Goal: Task Accomplishment & Management: Use online tool/utility

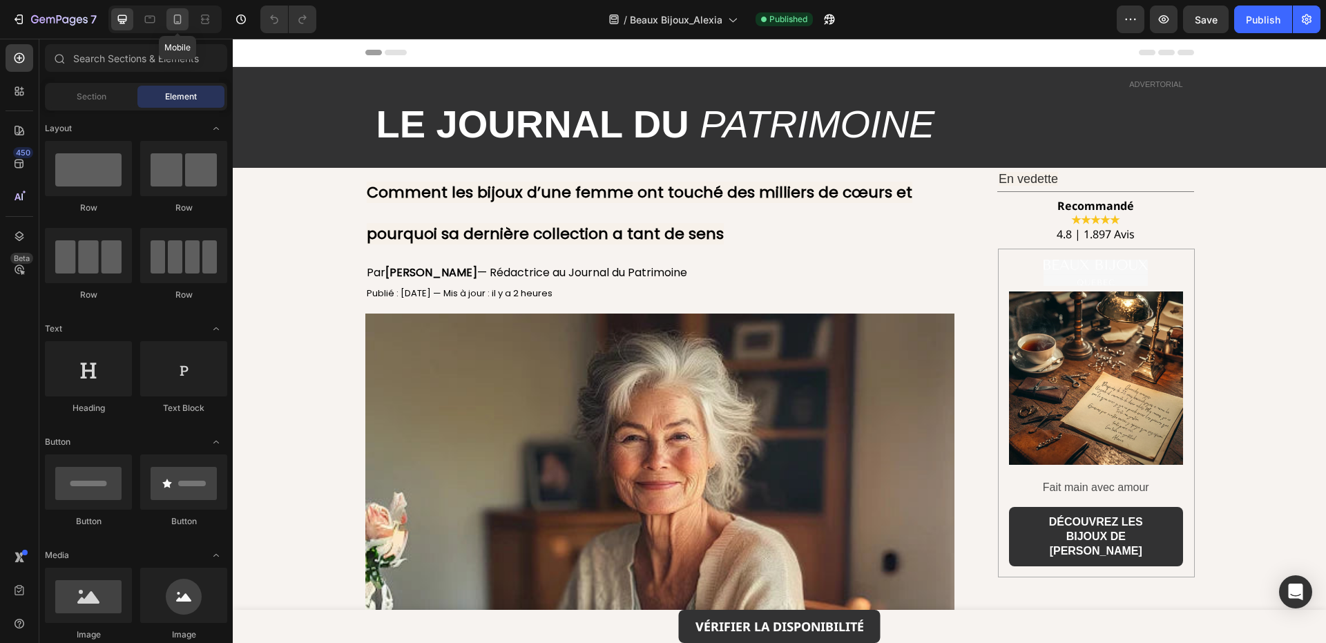
click at [176, 23] on icon at bounding box center [178, 19] width 14 height 14
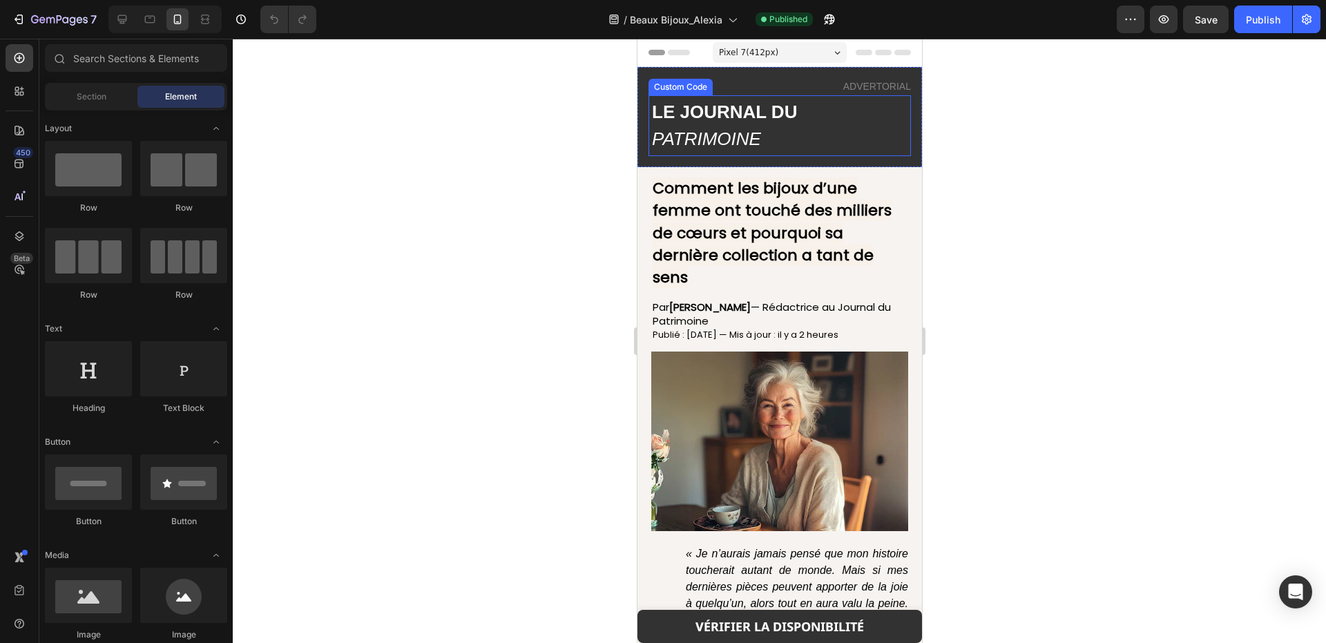
click at [695, 117] on span "LE JOURNAL DU" at bounding box center [723, 112] width 145 height 21
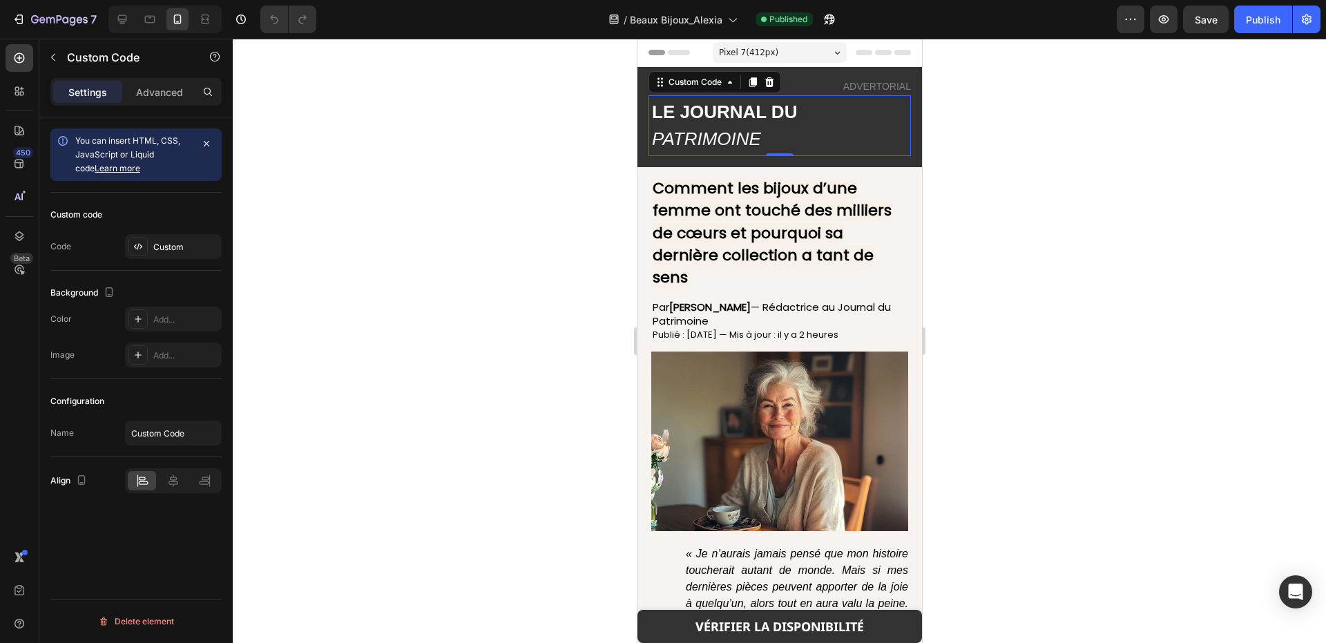
click at [760, 133] on span "PATRIMOINE" at bounding box center [705, 138] width 109 height 21
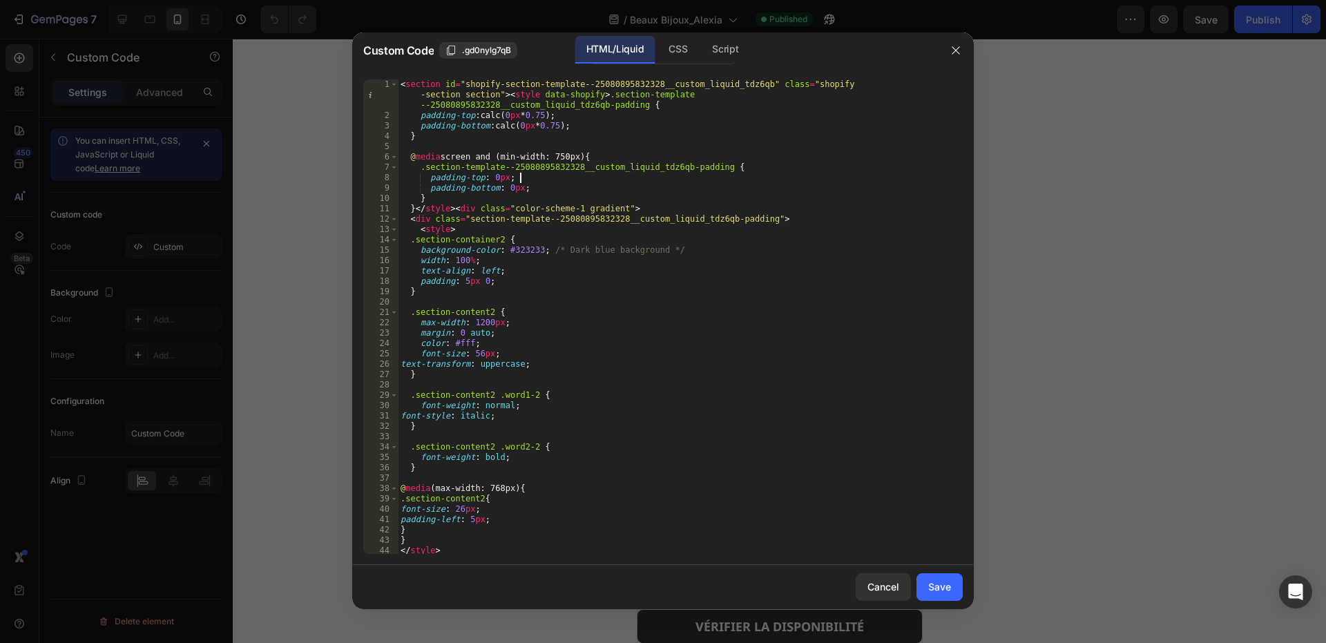
click at [520, 175] on div "< section id = "shopify-section-template--25080895832328__custom_liquid_tdz6qb"…" at bounding box center [674, 337] width 553 height 516
click at [437, 508] on div "< section id = "shopify-section-template--25080895832328__custom_liquid_tdz6qb"…" at bounding box center [674, 337] width 553 height 516
type textarea "font-s2ze: 26px;"
click at [927, 591] on button "Save" at bounding box center [939, 587] width 46 height 28
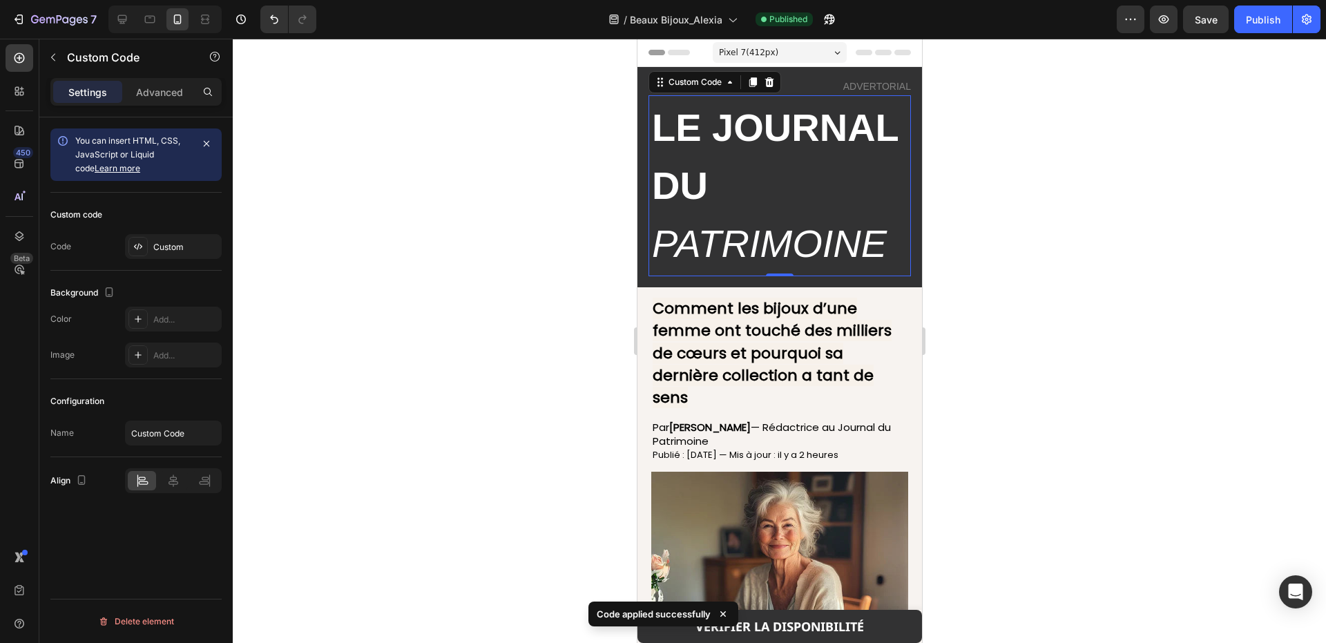
drag, startPoint x: 657, startPoint y: 147, endPoint x: 1268, endPoint y: 184, distance: 612.2
click at [657, 147] on span "LE JOURNAL DU" at bounding box center [774, 157] width 247 height 102
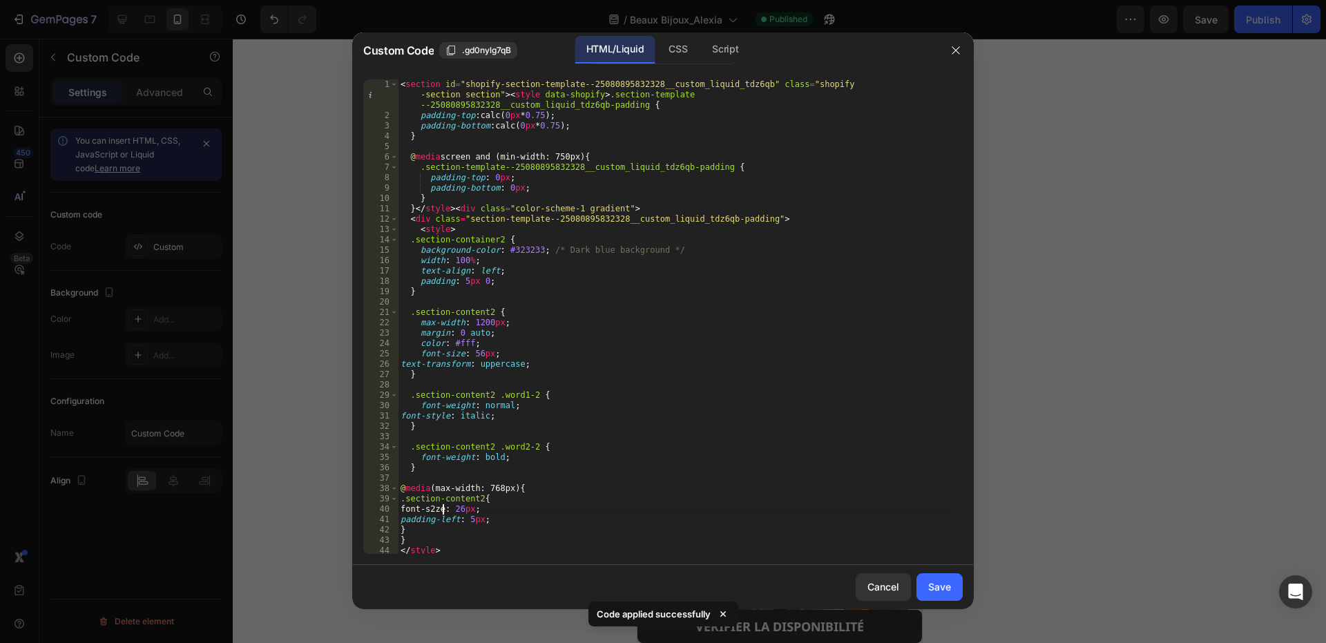
click at [441, 507] on div "< section id = "shopify-section-template--25080895832328__custom_liquid_tdz6qb"…" at bounding box center [674, 337] width 553 height 516
click at [534, 525] on div "< section id = "shopify-section-template--25080895832328__custom_liquid_tdz6qb"…" at bounding box center [674, 337] width 553 height 516
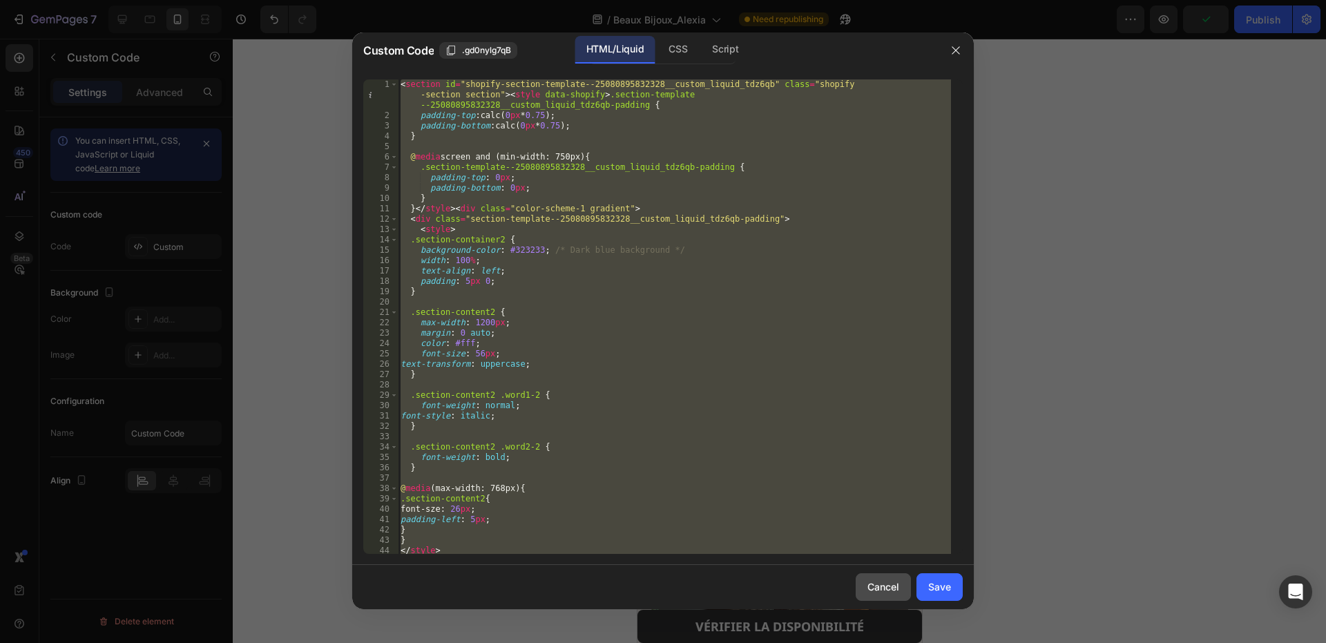
type textarea "</section>"
click at [896, 594] on button "Cancel" at bounding box center [883, 587] width 55 height 28
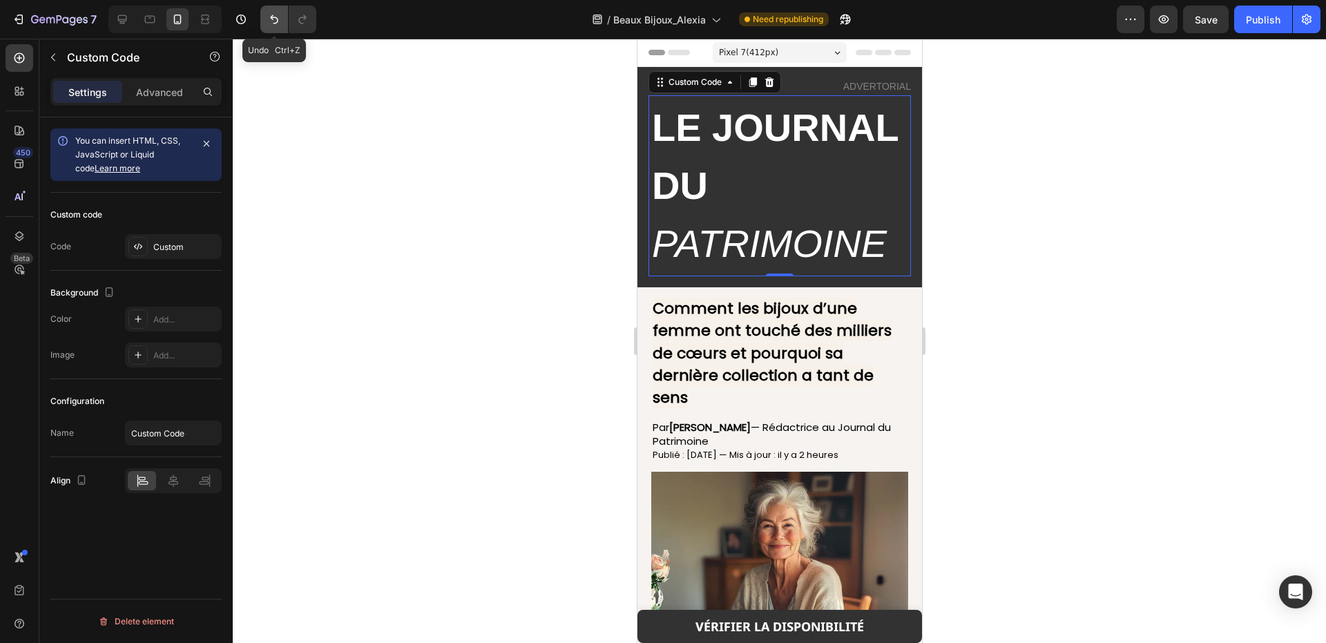
click at [280, 17] on icon "Undo/Redo" at bounding box center [274, 19] width 14 height 14
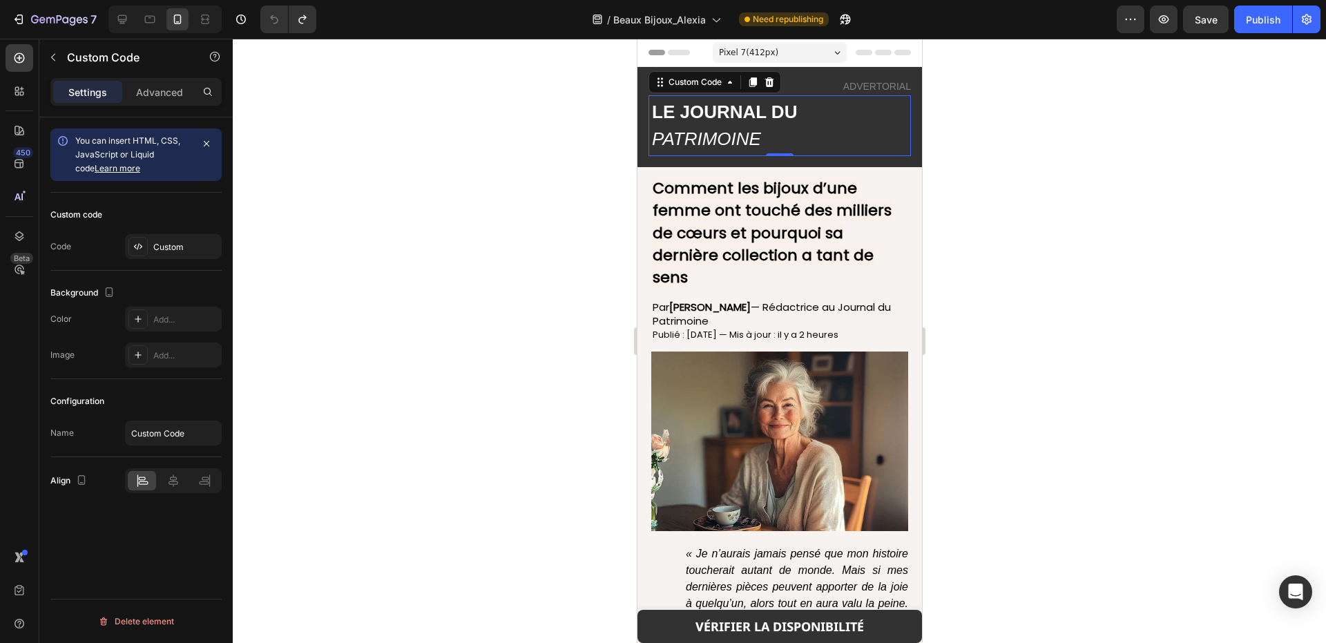
click at [682, 135] on span "PATRIMOINE" at bounding box center [705, 138] width 109 height 21
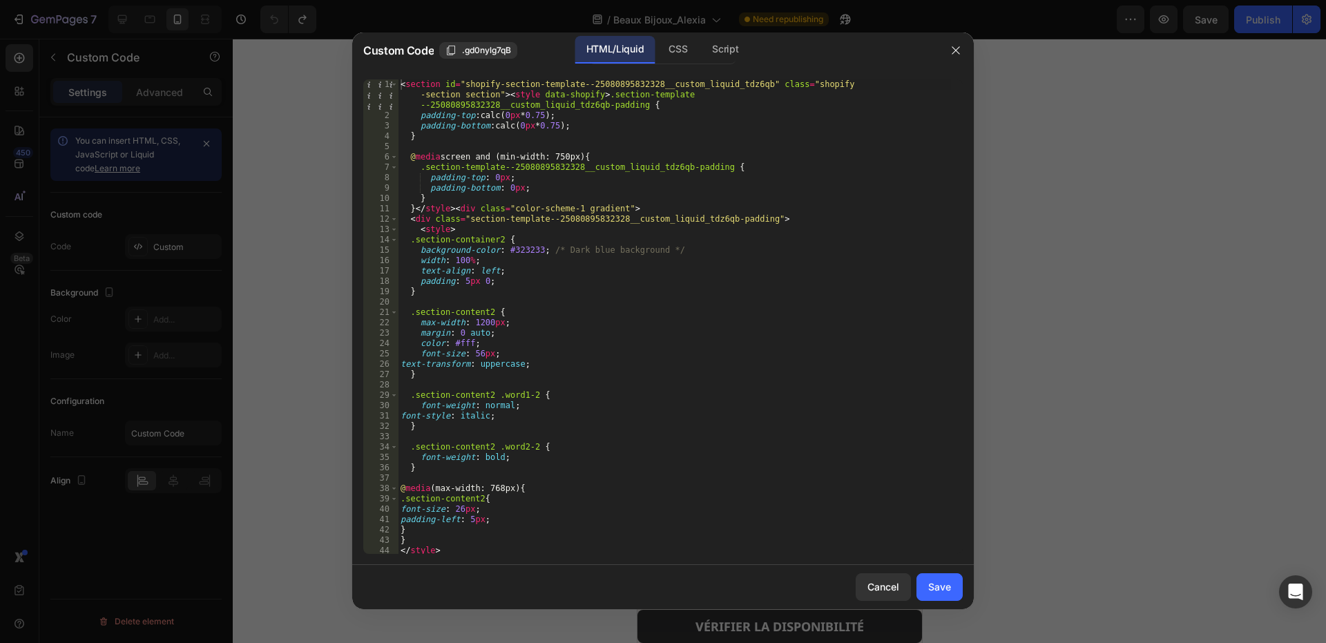
click at [515, 334] on div "< section id = "shopify-section-template--25080895832328__custom_liquid_tdz6qb"…" at bounding box center [674, 337] width 553 height 516
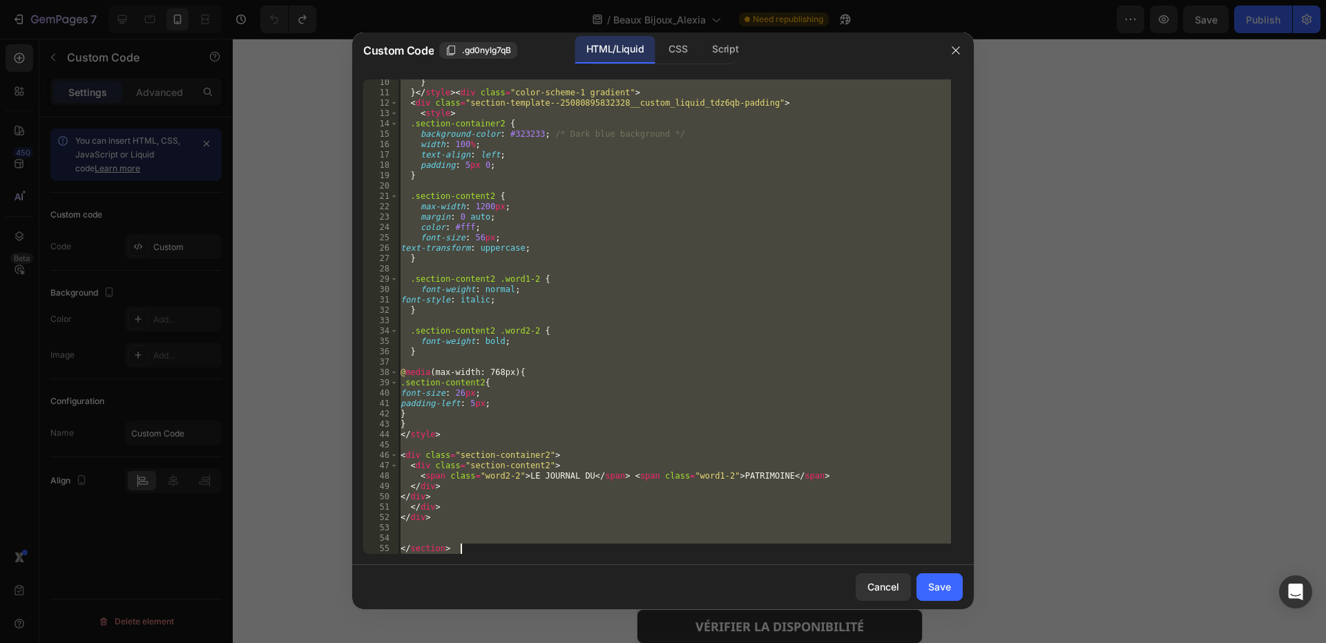
click at [641, 338] on div "} } </ style > < div class = "color-scheme-1 gradient" > < div class = "section…" at bounding box center [674, 316] width 553 height 474
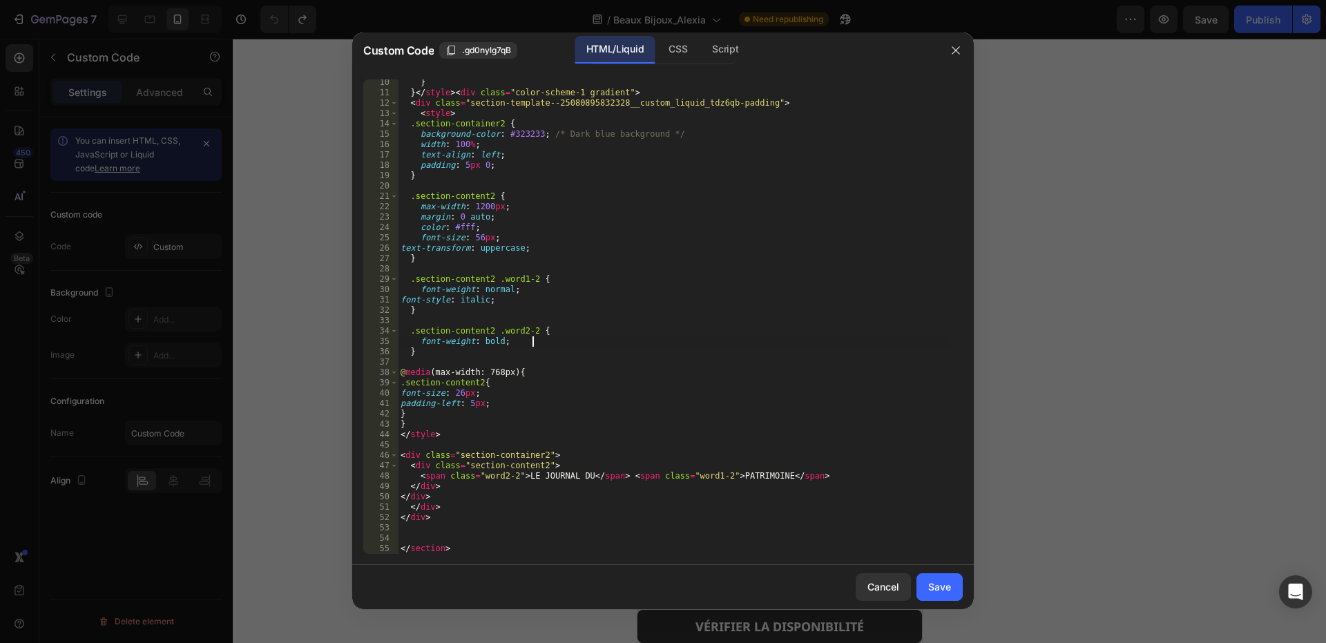
type textarea "</section>"
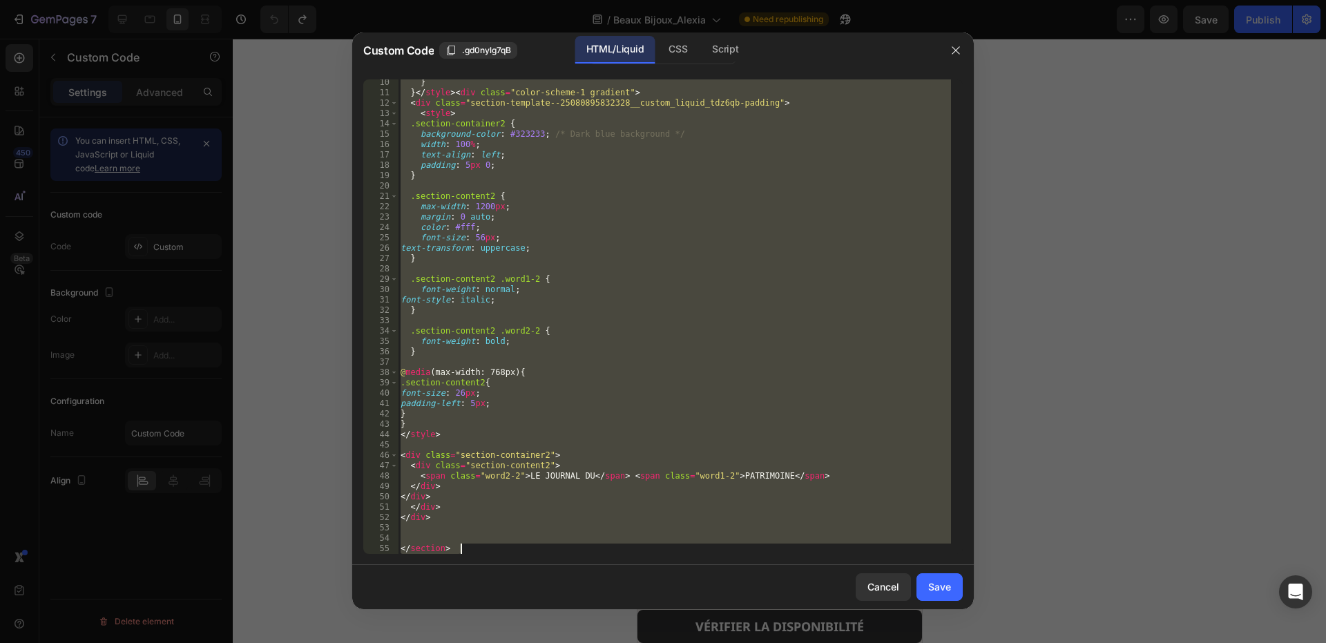
paste textarea
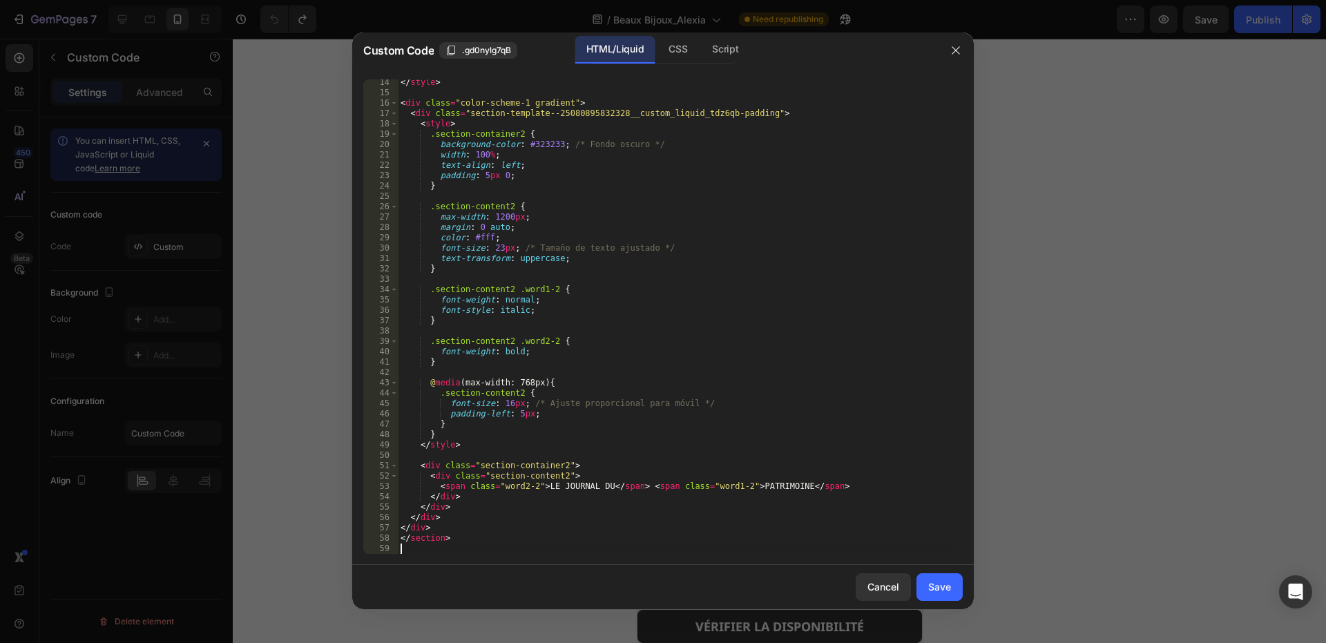
scroll to position [147, 0]
click at [935, 597] on button "Save" at bounding box center [939, 587] width 46 height 28
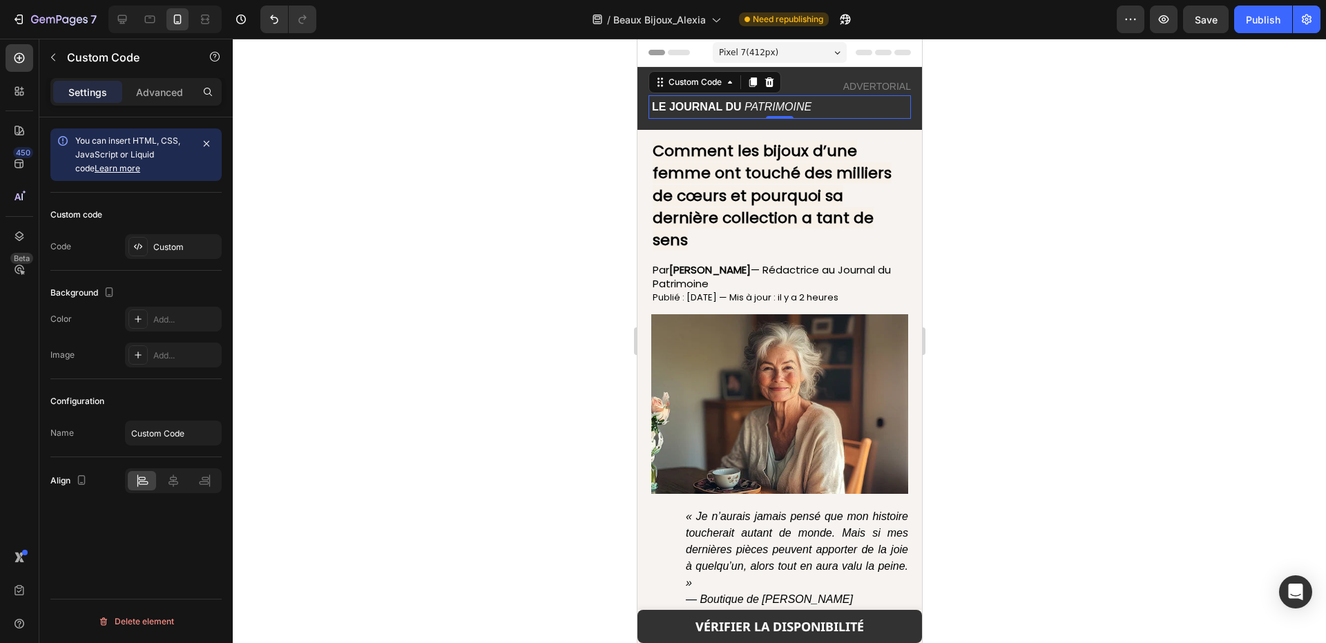
click at [951, 215] on div at bounding box center [779, 341] width 1093 height 604
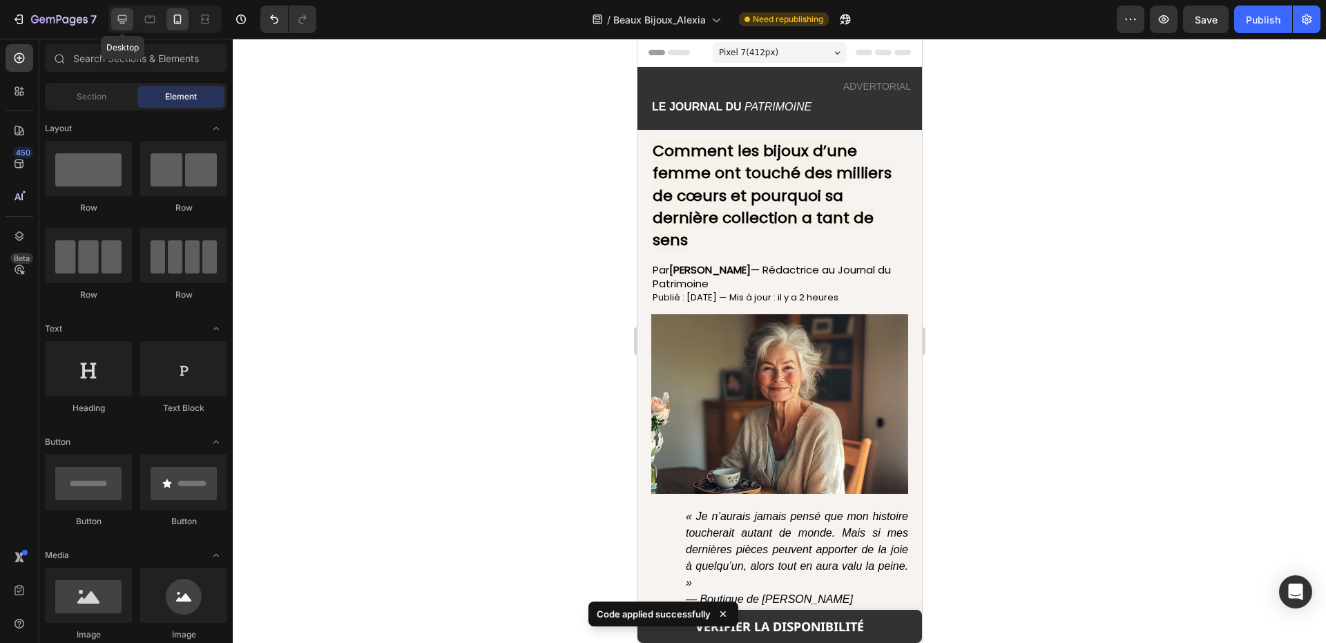
click at [118, 19] on icon at bounding box center [122, 19] width 9 height 9
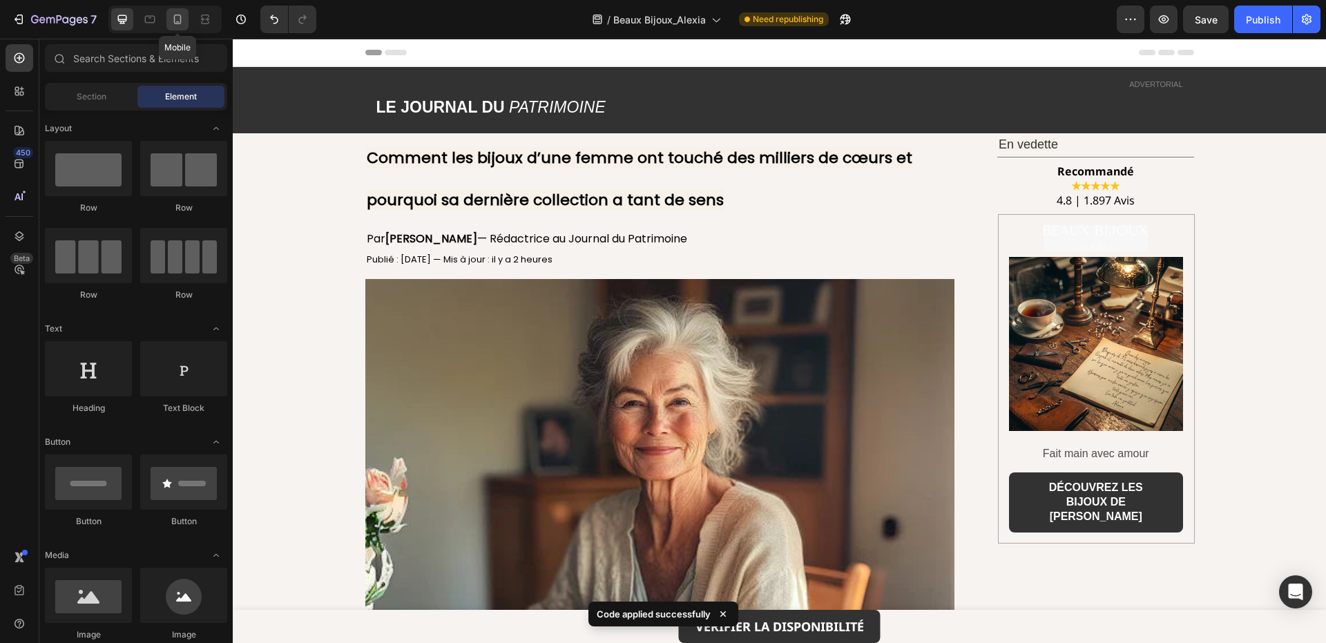
click at [176, 16] on icon at bounding box center [178, 19] width 14 height 14
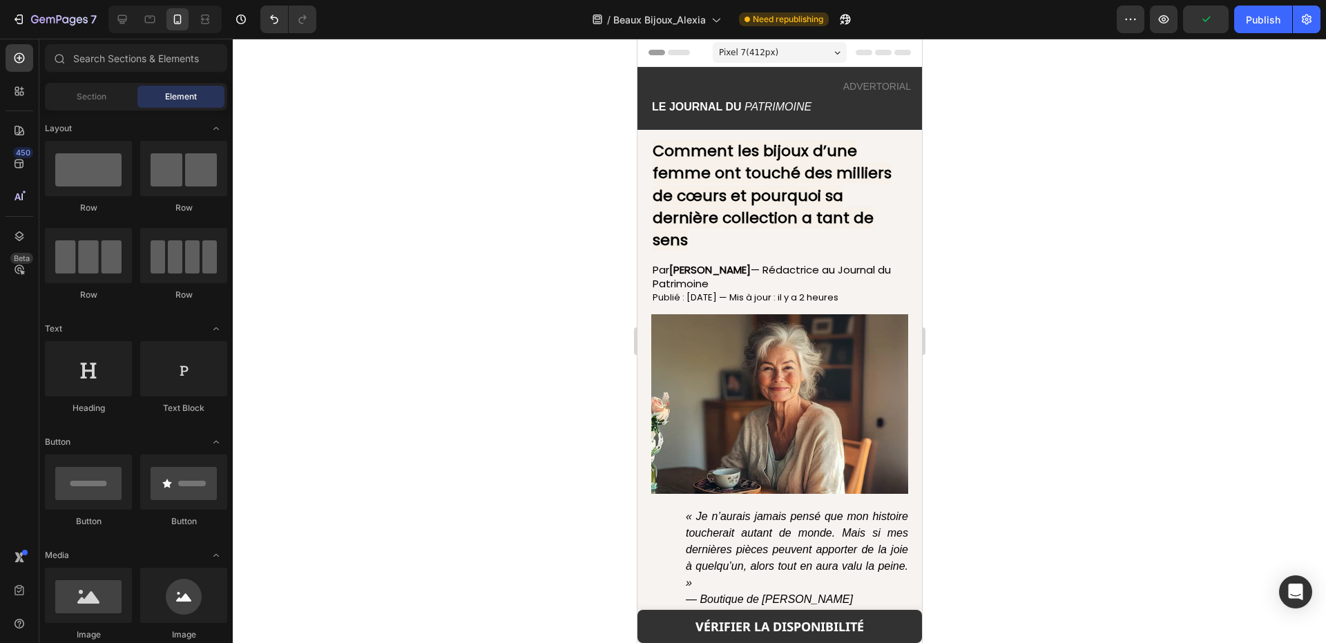
click at [696, 59] on div "Header" at bounding box center [779, 53] width 262 height 28
click at [684, 57] on span "Header" at bounding box center [678, 53] width 30 height 14
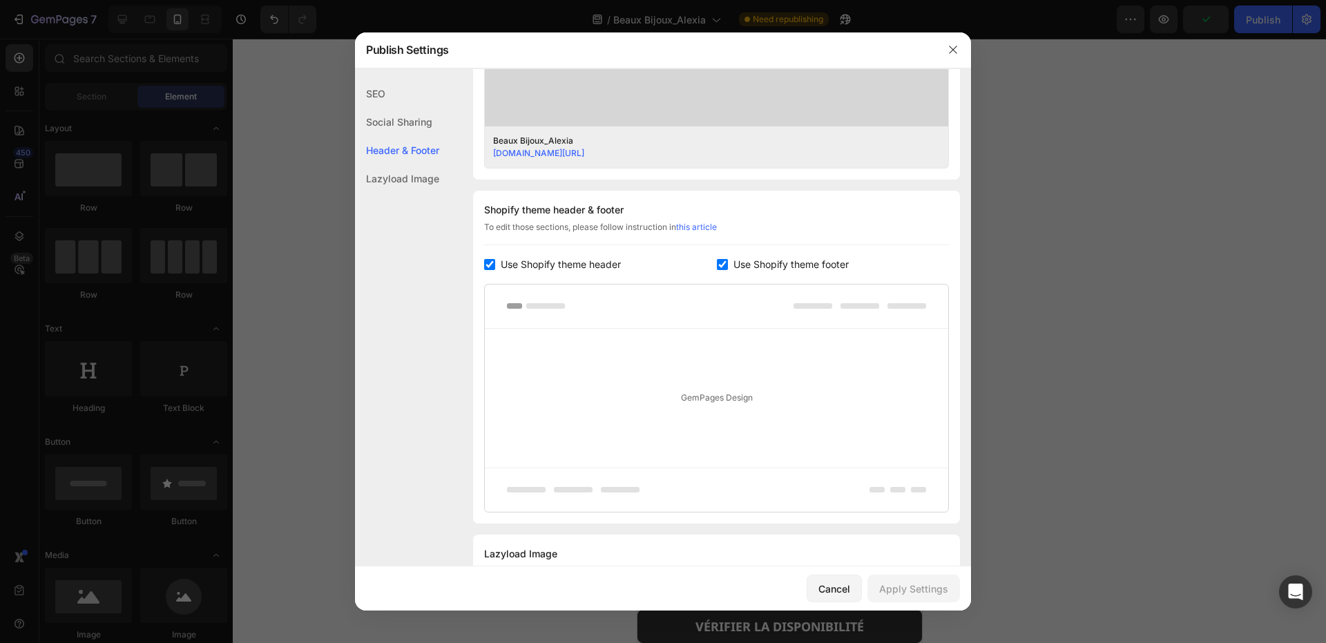
scroll to position [597, 0]
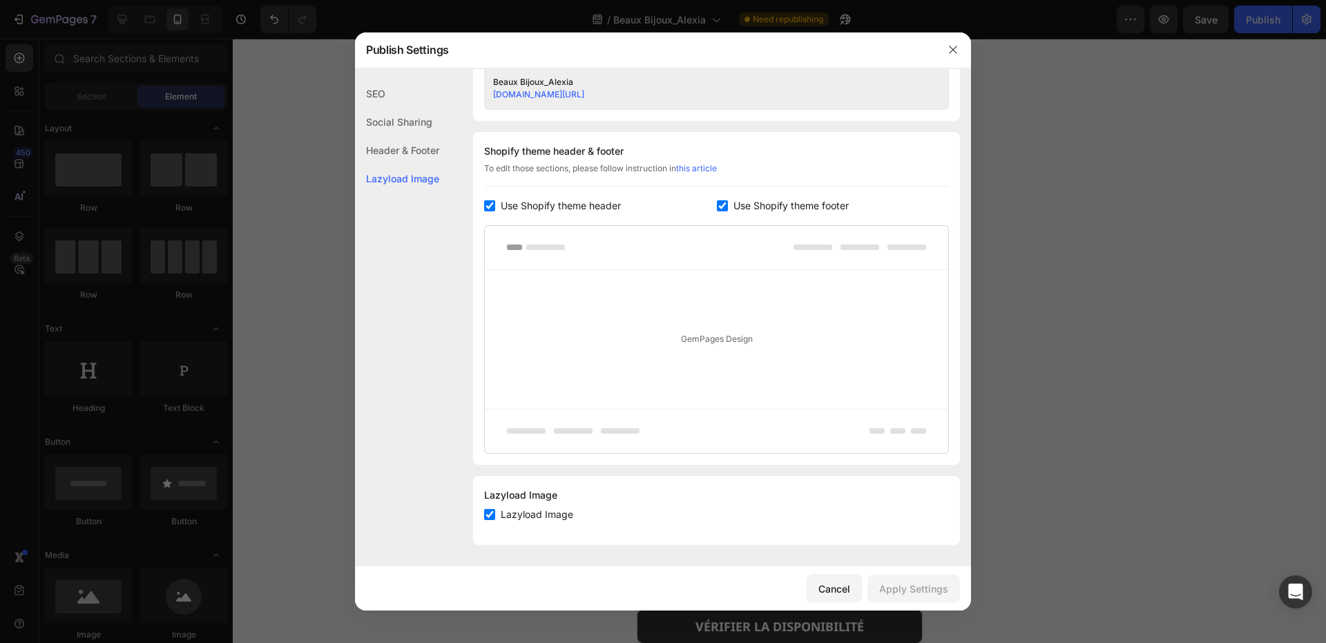
click at [616, 202] on span "Use Shopify theme header" at bounding box center [561, 205] width 120 height 17
checkbox input "false"
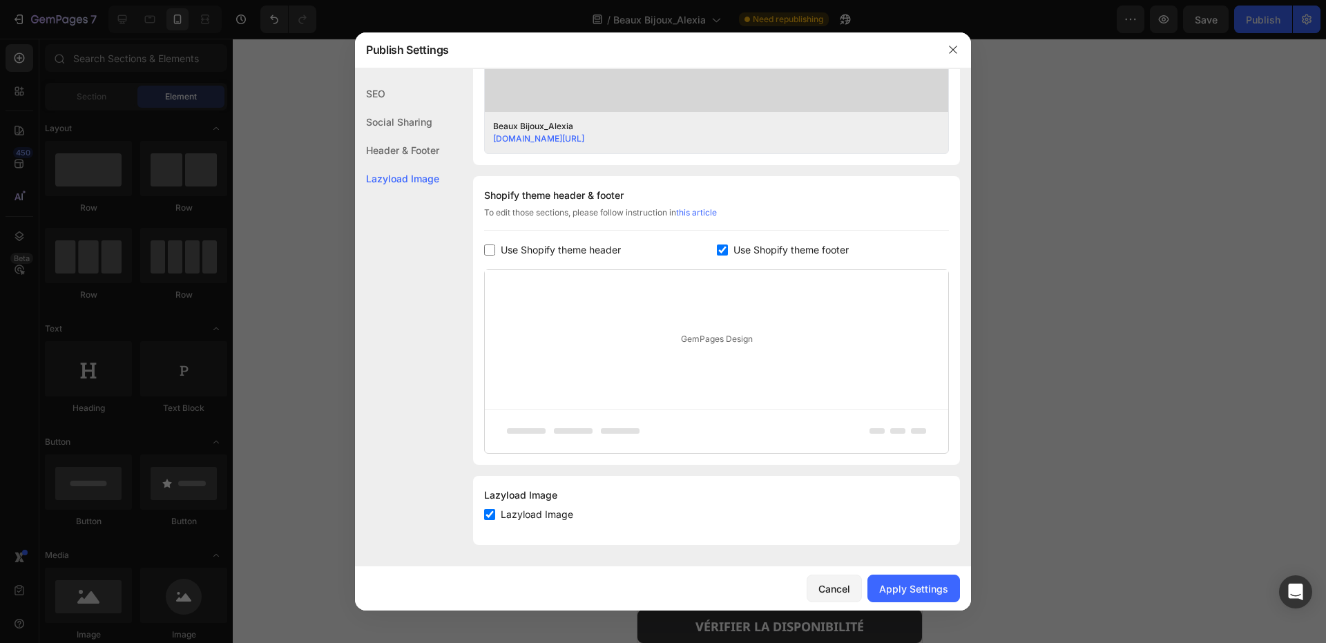
scroll to position [553, 0]
click at [757, 240] on div "Shopify theme header & footer To edit those sections, please follow instruction…" at bounding box center [716, 320] width 487 height 289
click at [757, 246] on span "Use Shopify theme footer" at bounding box center [790, 250] width 115 height 17
checkbox input "false"
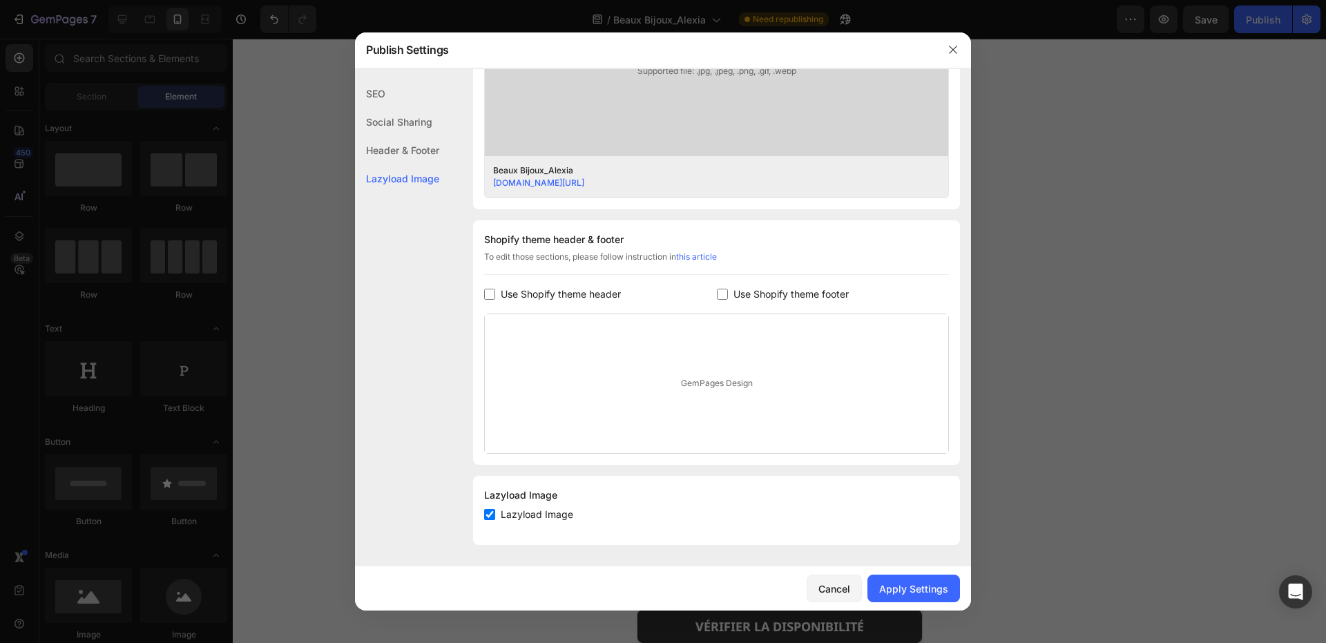
scroll to position [509, 0]
click at [905, 578] on button "Apply Settings" at bounding box center [913, 588] width 93 height 28
drag, startPoint x: 837, startPoint y: 576, endPoint x: 66, endPoint y: 394, distance: 792.5
click at [837, 576] on button "Cancel" at bounding box center [833, 588] width 55 height 28
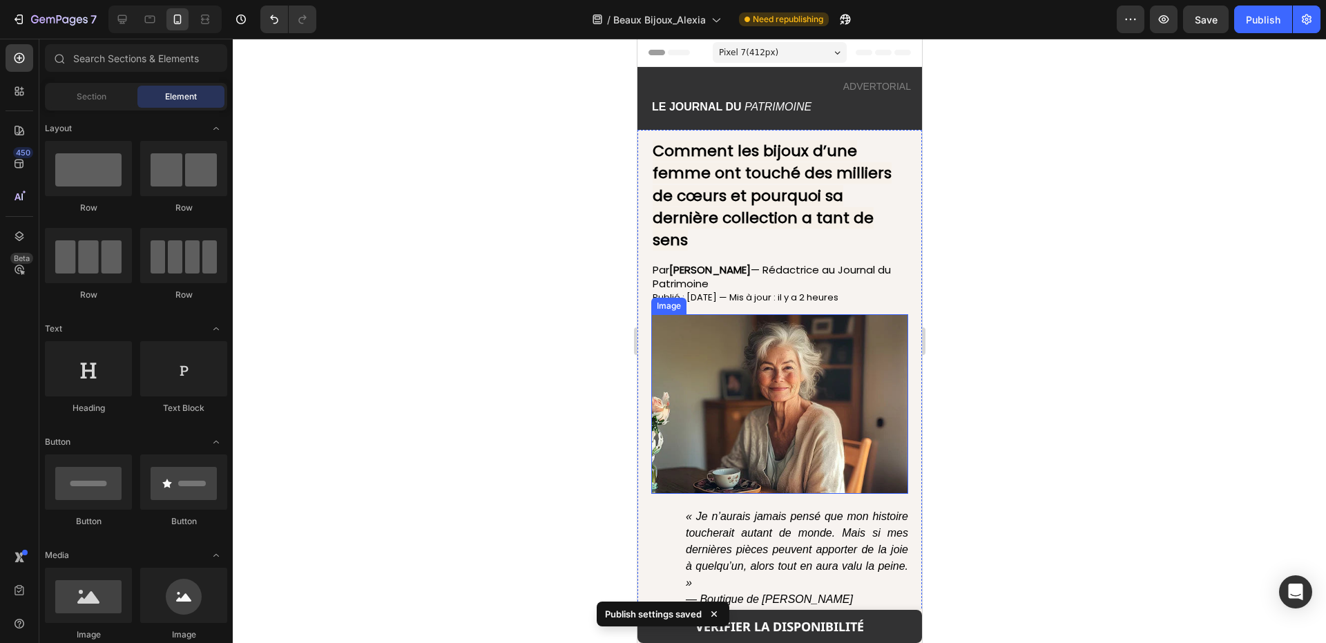
scroll to position [138, 0]
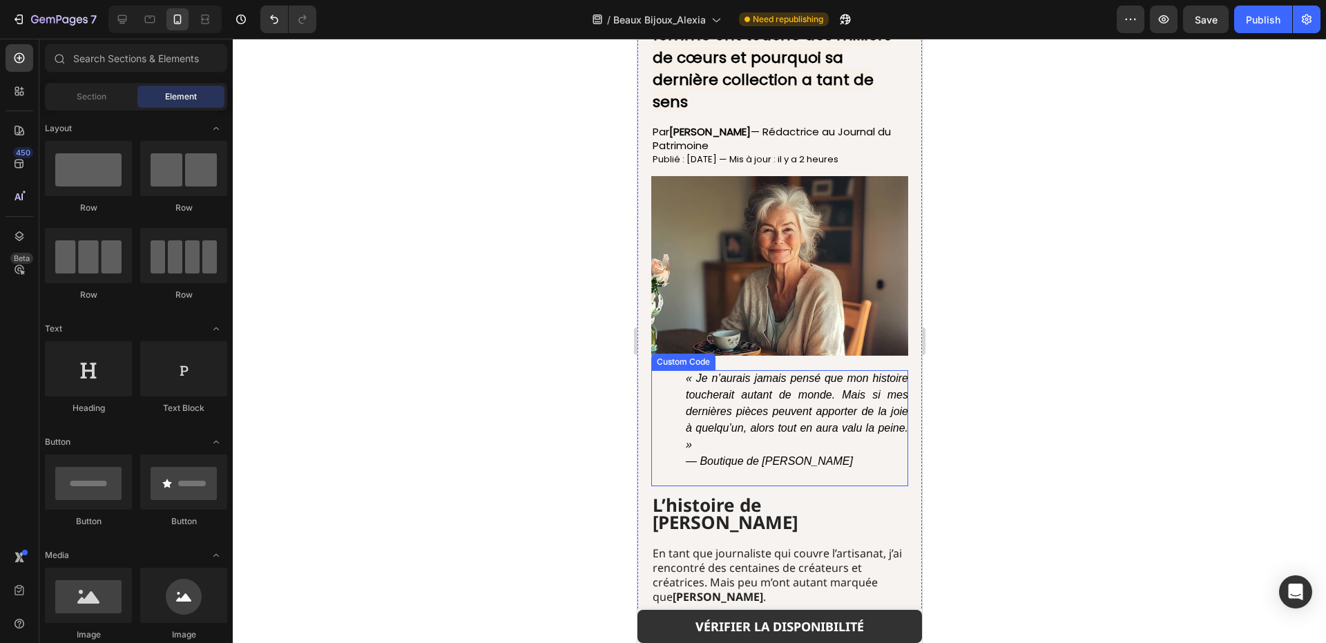
click at [765, 450] on p "« Je n’aurais jamais pensé que mon histoire toucherait autant de monde. Mais si…" at bounding box center [796, 419] width 222 height 99
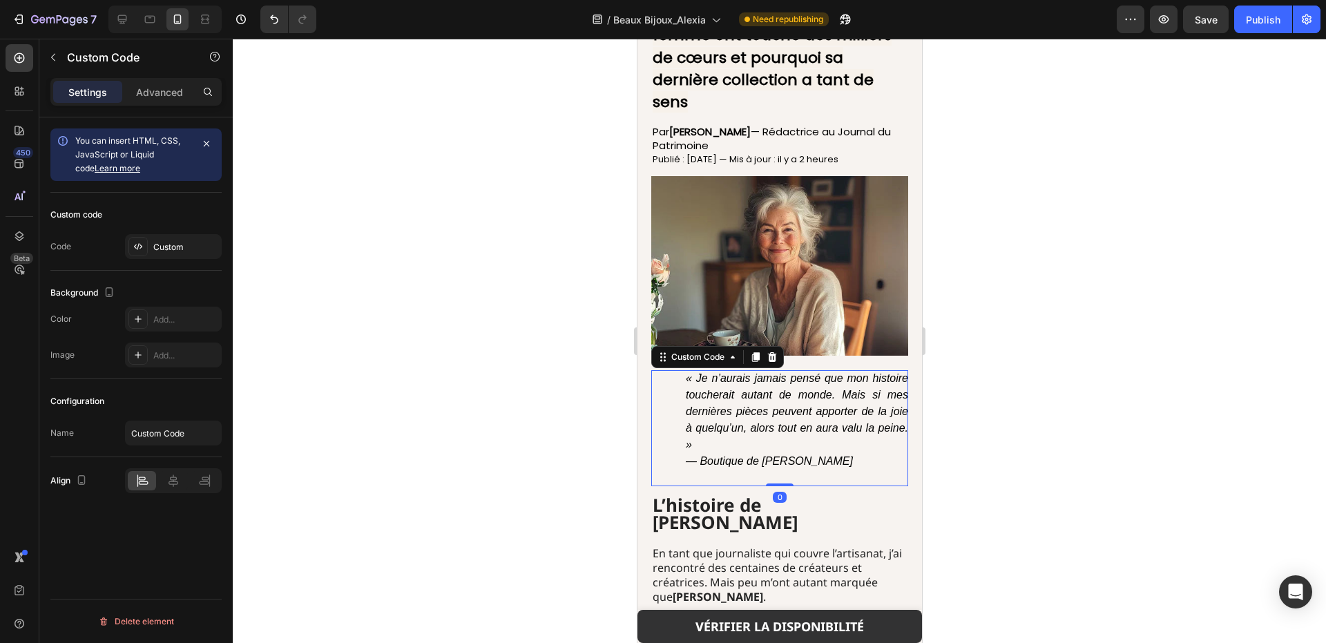
click at [765, 450] on p "« Je n’aurais jamais pensé que mon histoire toucherait autant de monde. Mais si…" at bounding box center [796, 419] width 222 height 99
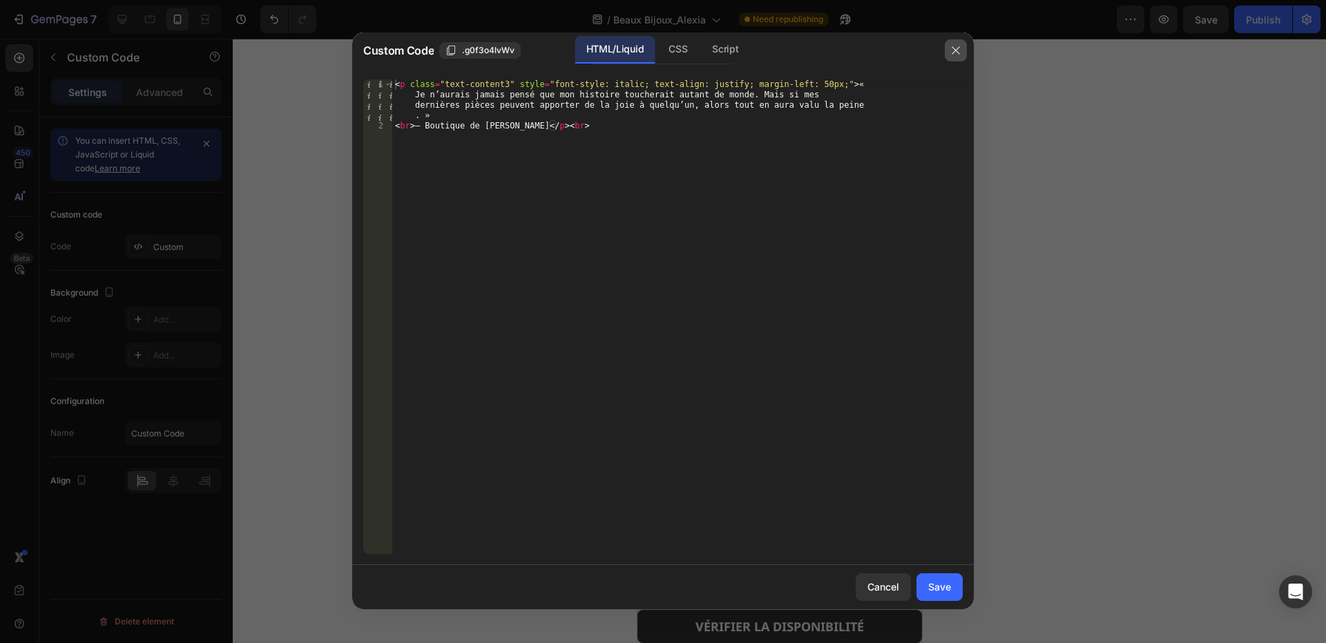
click at [955, 46] on icon "button" at bounding box center [955, 50] width 11 height 11
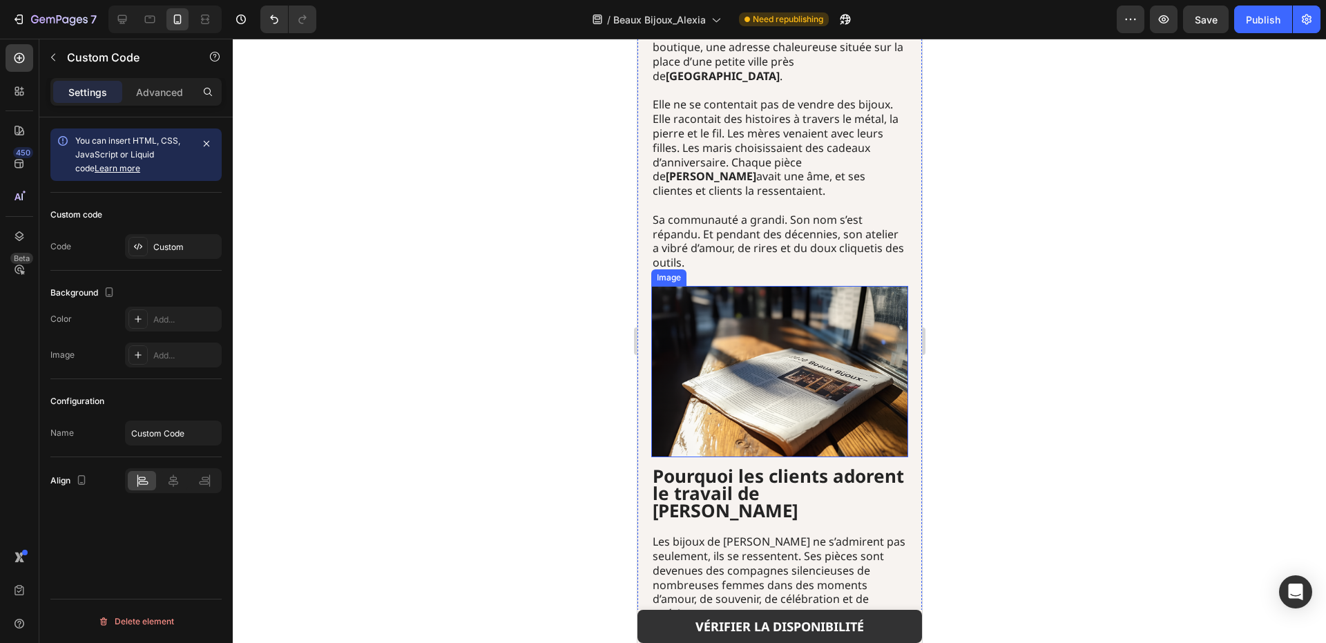
scroll to position [2210, 0]
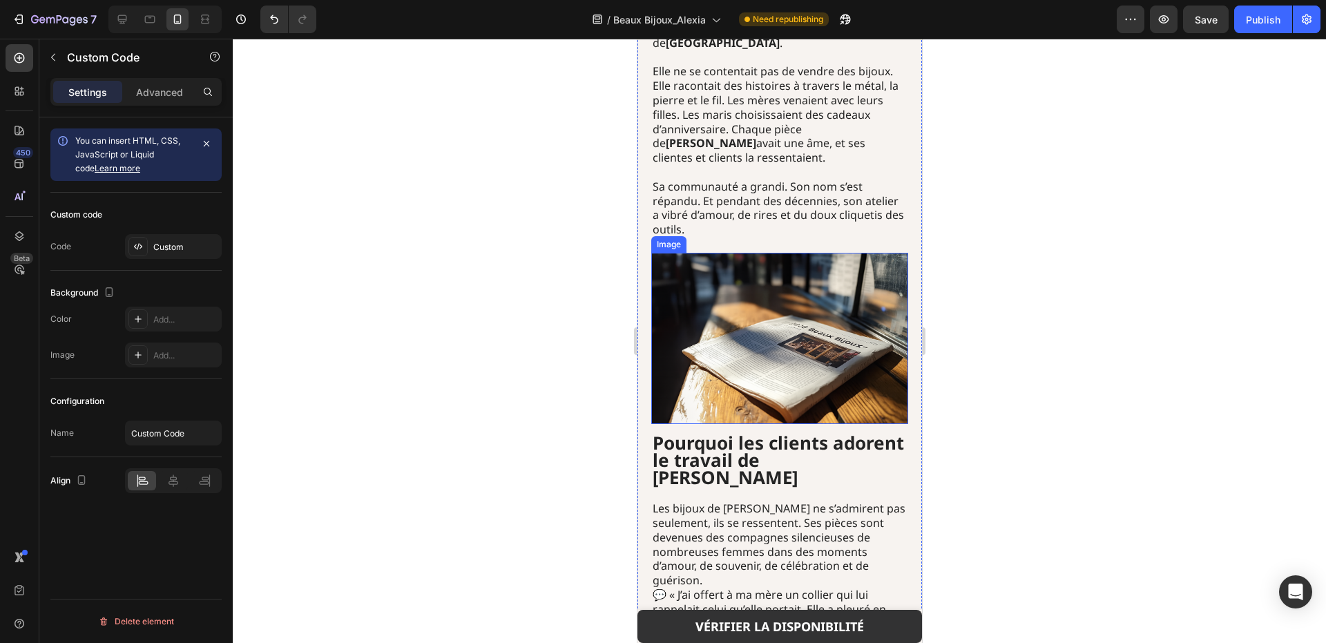
click at [873, 302] on img at bounding box center [778, 338] width 257 height 171
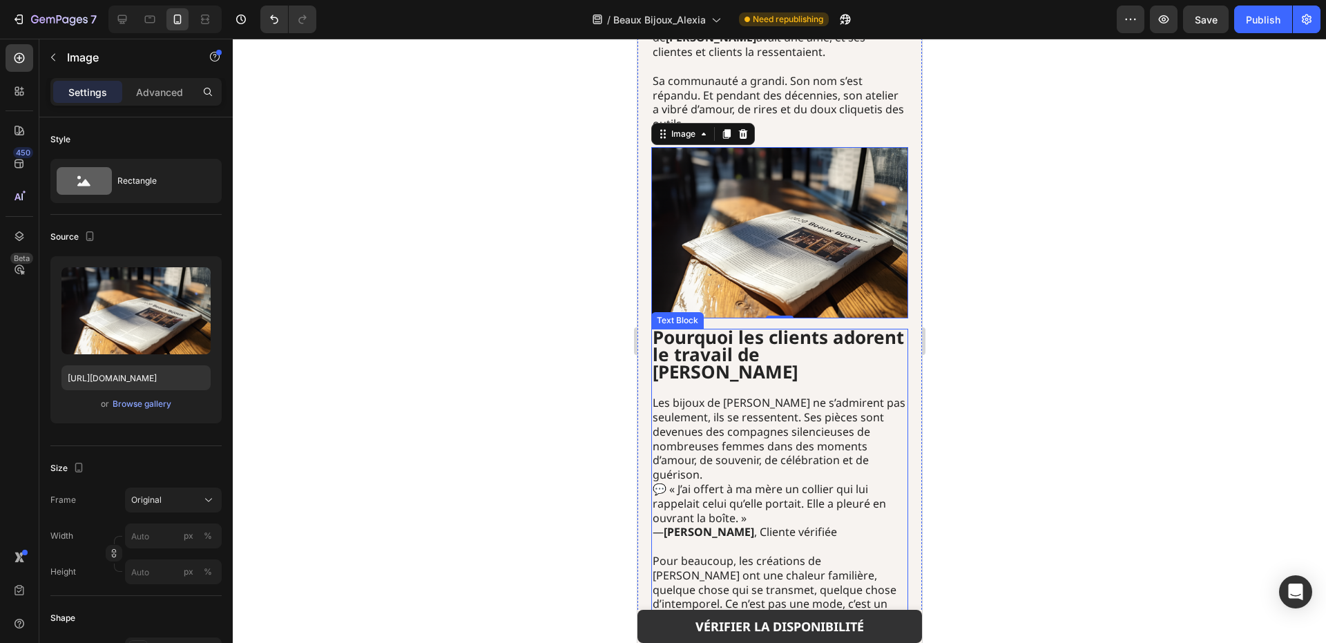
scroll to position [2348, 0]
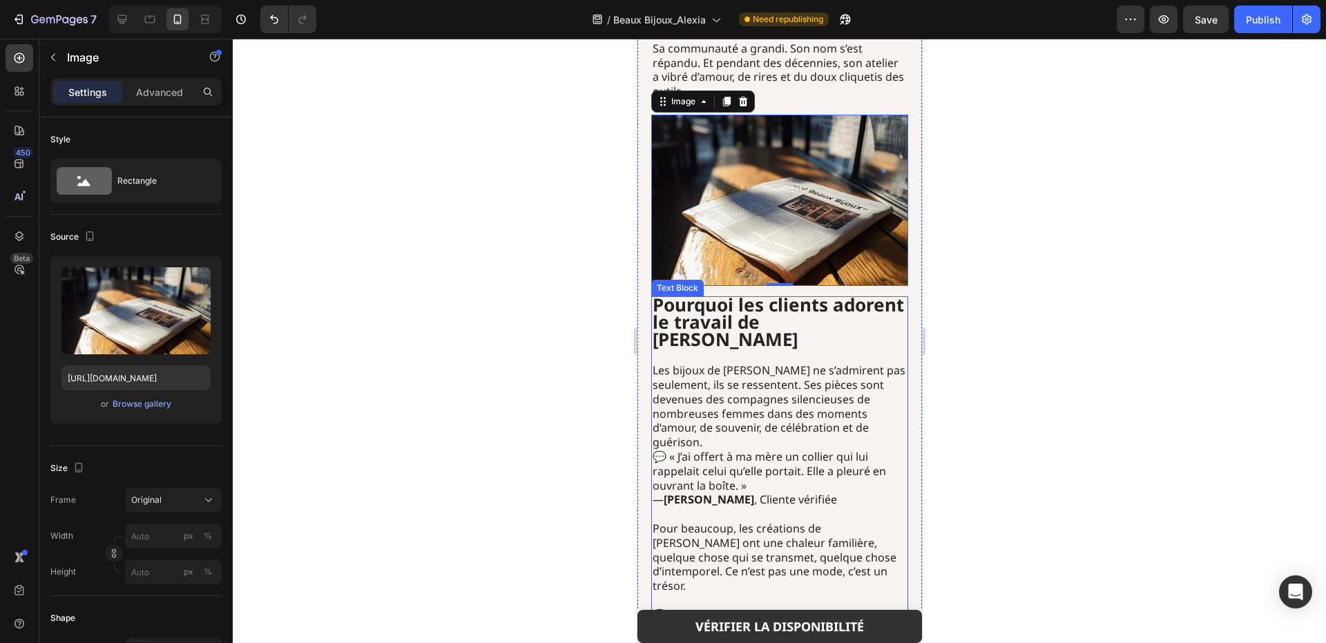
click at [735, 363] on p "Les bijoux de [PERSON_NAME] ne s’admirent pas seulement, ils se ressentent. Ses…" at bounding box center [779, 406] width 254 height 86
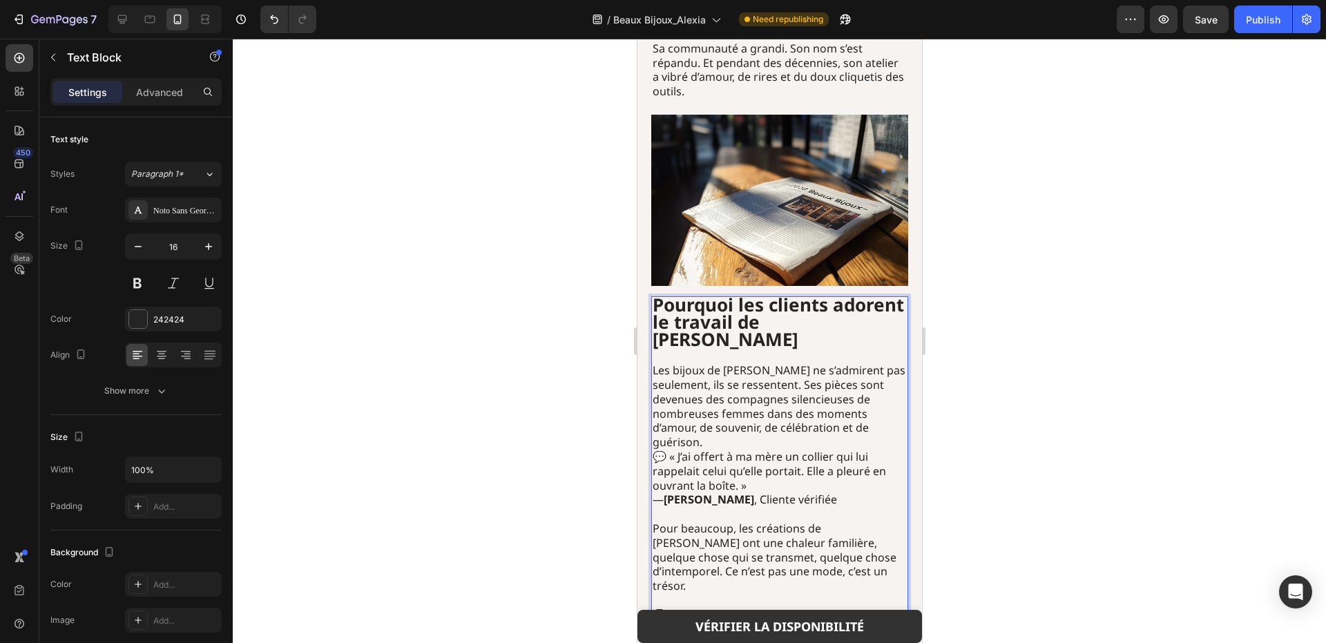
click at [742, 363] on p "Les bijoux de [PERSON_NAME] ne s’admirent pas seulement, ils se ressentent. Ses…" at bounding box center [779, 406] width 254 height 86
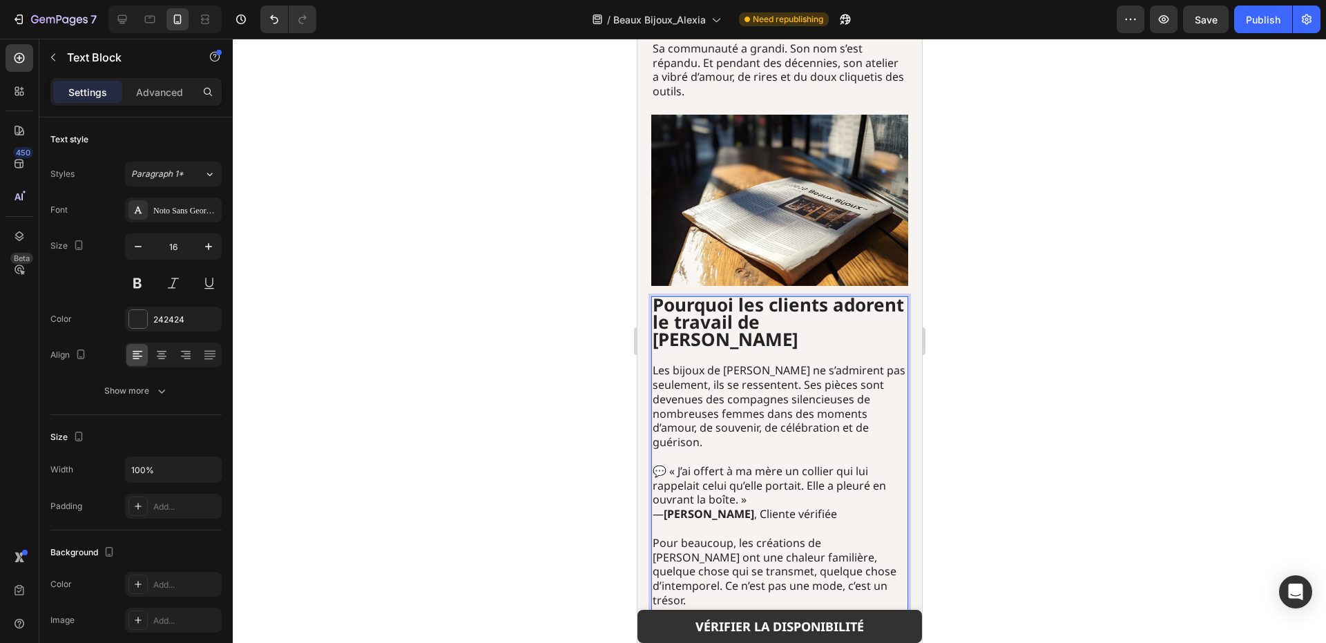
click at [945, 331] on div at bounding box center [779, 341] width 1093 height 604
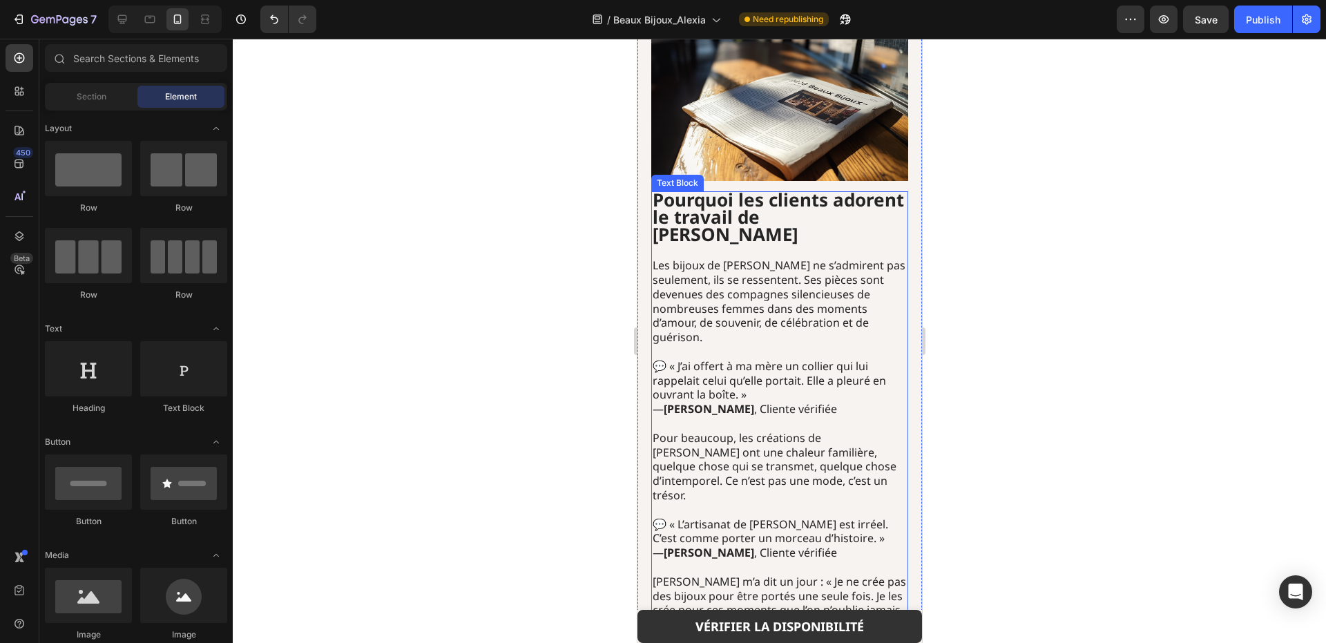
scroll to position [2486, 0]
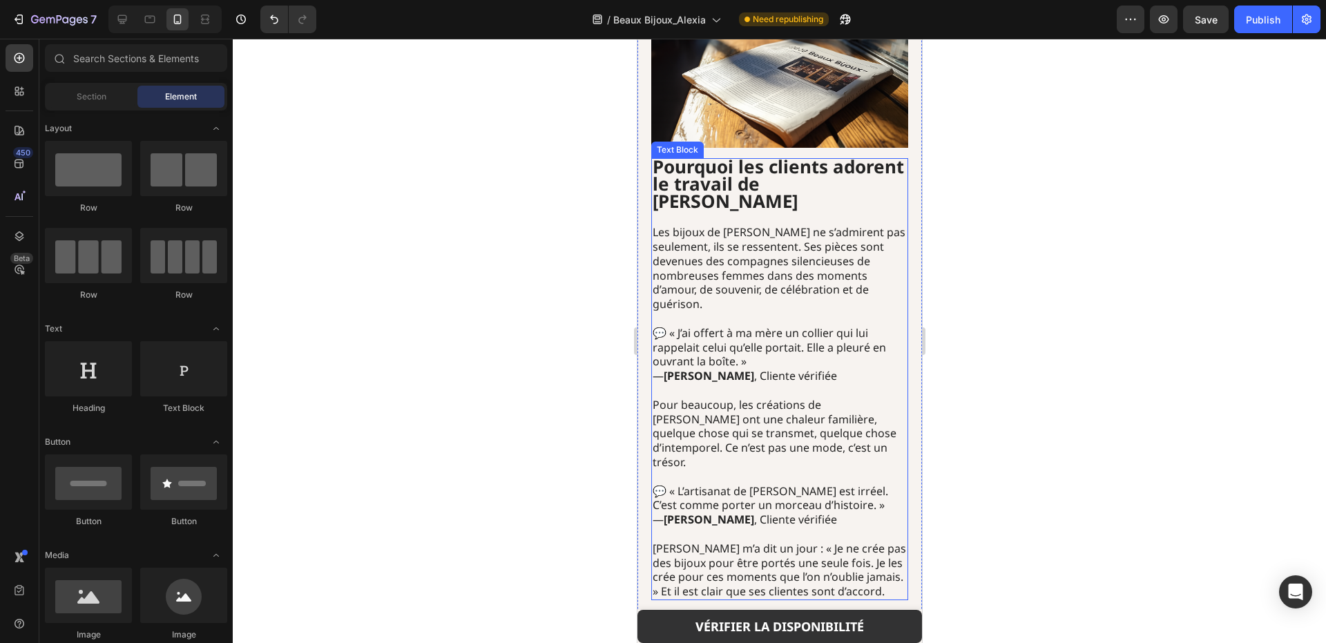
click at [865, 326] on p "💬 « J’ai offert à ma mère un collier qui lui rappelait celui qu’elle portait. E…" at bounding box center [779, 354] width 254 height 57
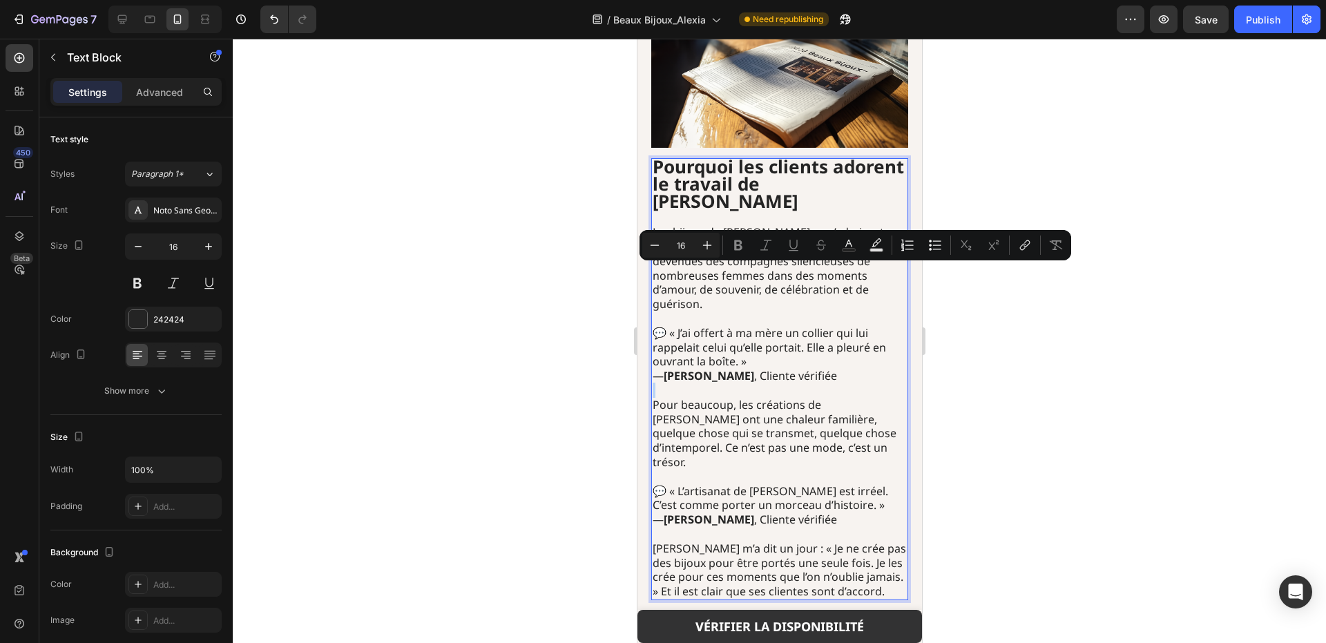
click at [863, 326] on p "💬 « J’ai offert à ma mère un collier qui lui rappelait celui qu’elle portait. E…" at bounding box center [779, 354] width 254 height 57
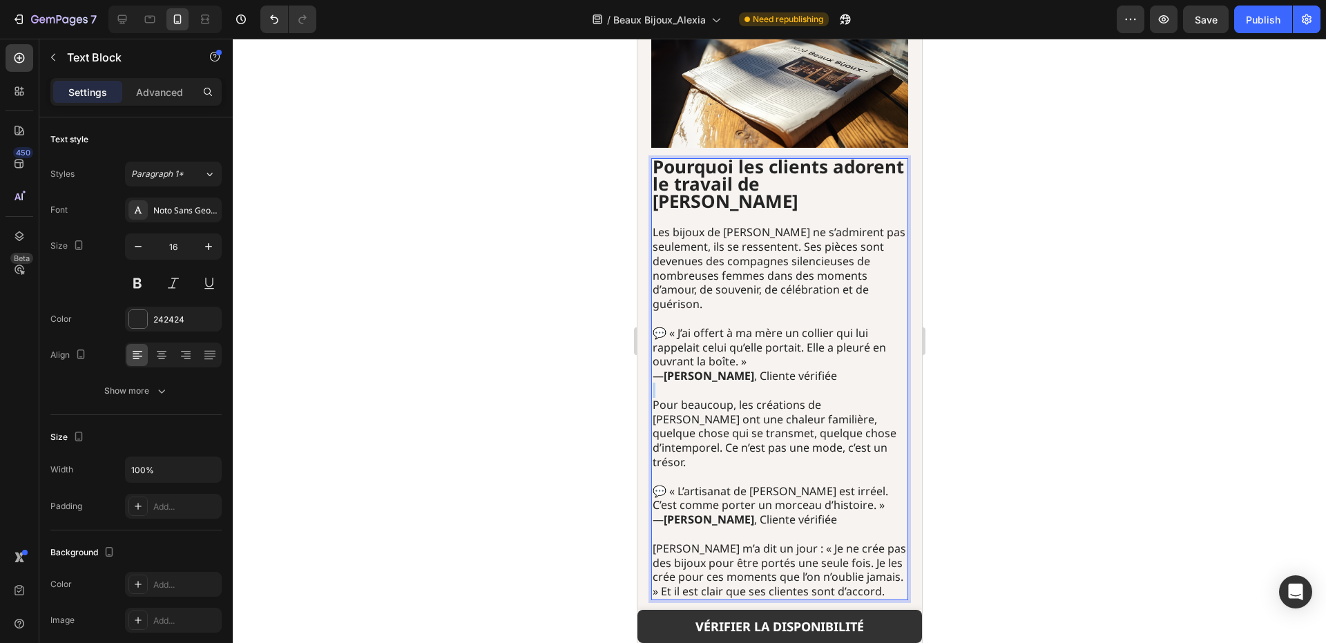
click at [863, 326] on p "💬 « J’ai offert à ma mère un collier qui lui rappelait celui qu’elle portait. E…" at bounding box center [779, 354] width 254 height 57
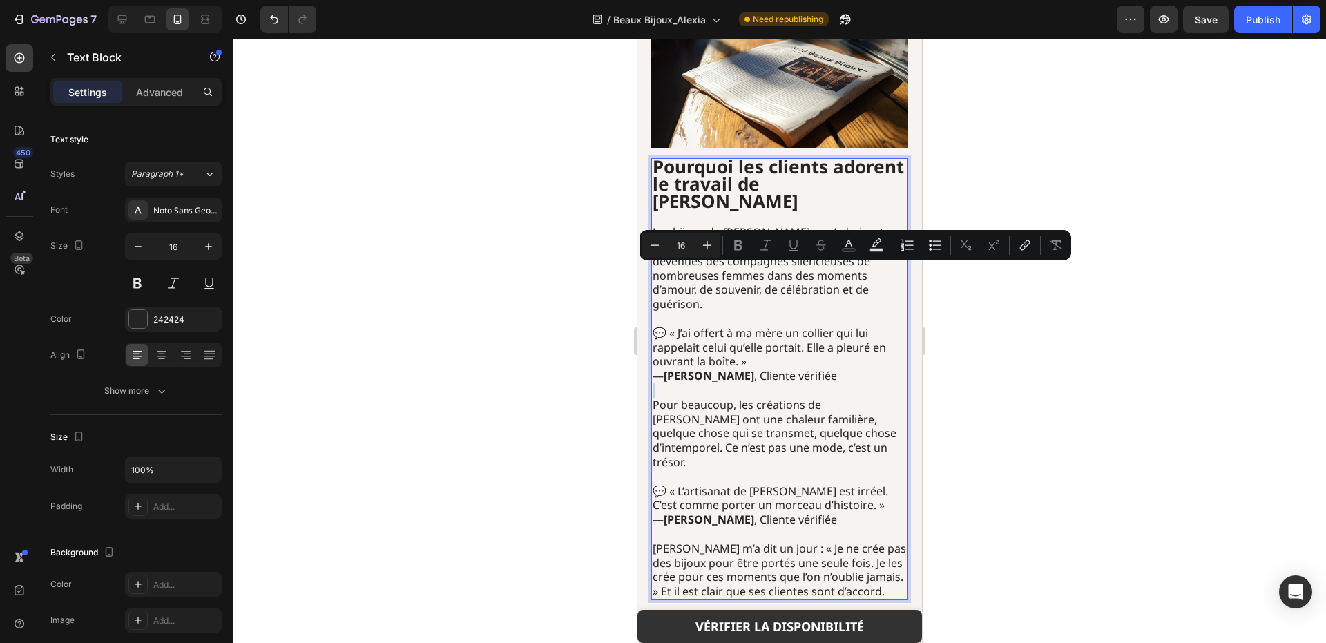
click at [863, 326] on p "💬 « J’ai offert à ma mère un collier qui lui rappelait celui qu’elle portait. E…" at bounding box center [779, 354] width 254 height 57
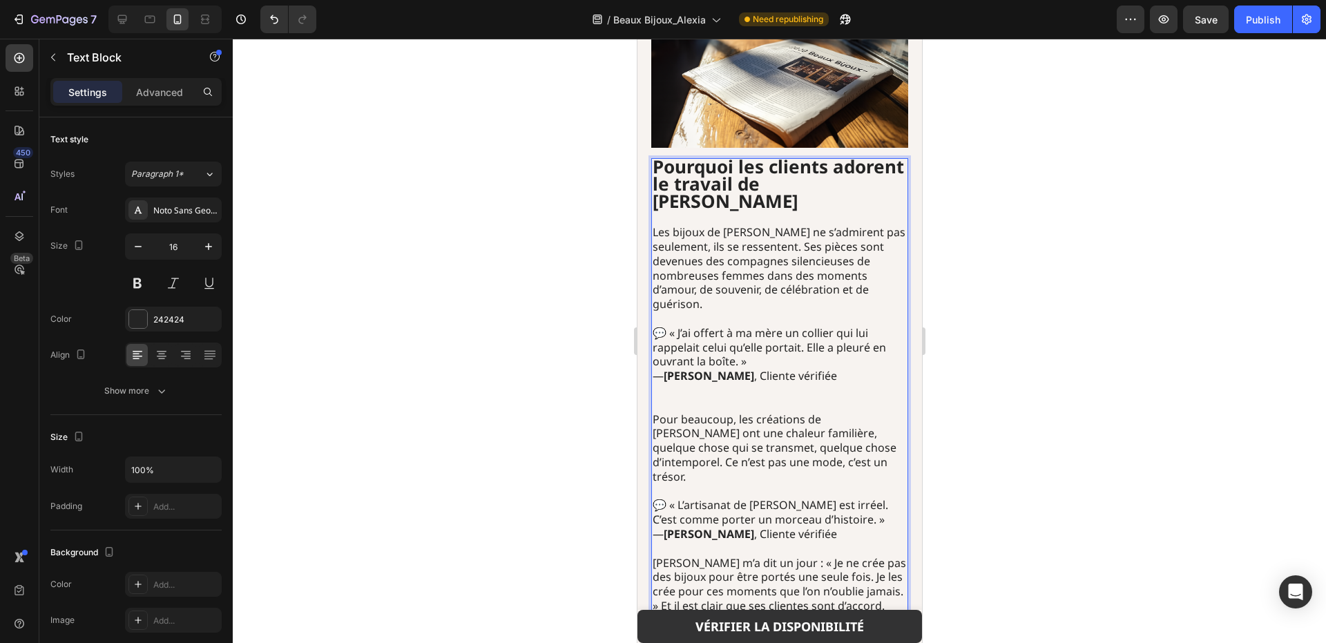
click at [856, 412] on p "Pour beaucoup, les créations de [PERSON_NAME] ont une chaleur familière, quelqu…" at bounding box center [779, 448] width 254 height 72
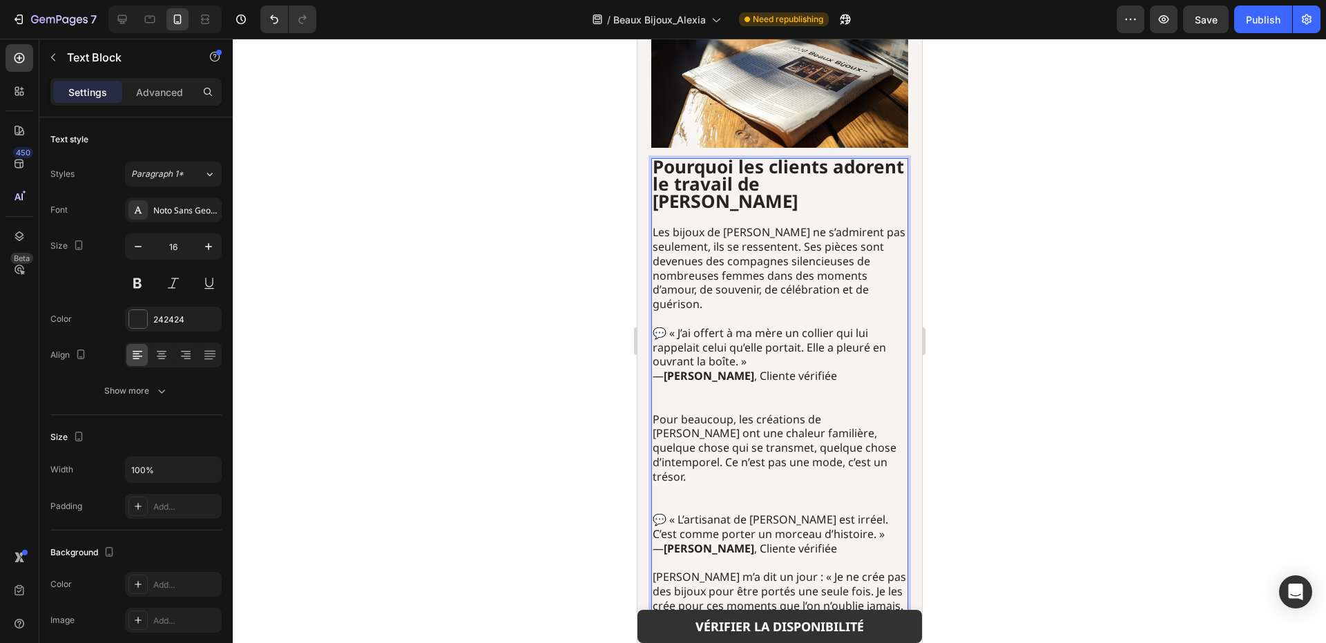
click at [960, 355] on div at bounding box center [779, 341] width 1093 height 604
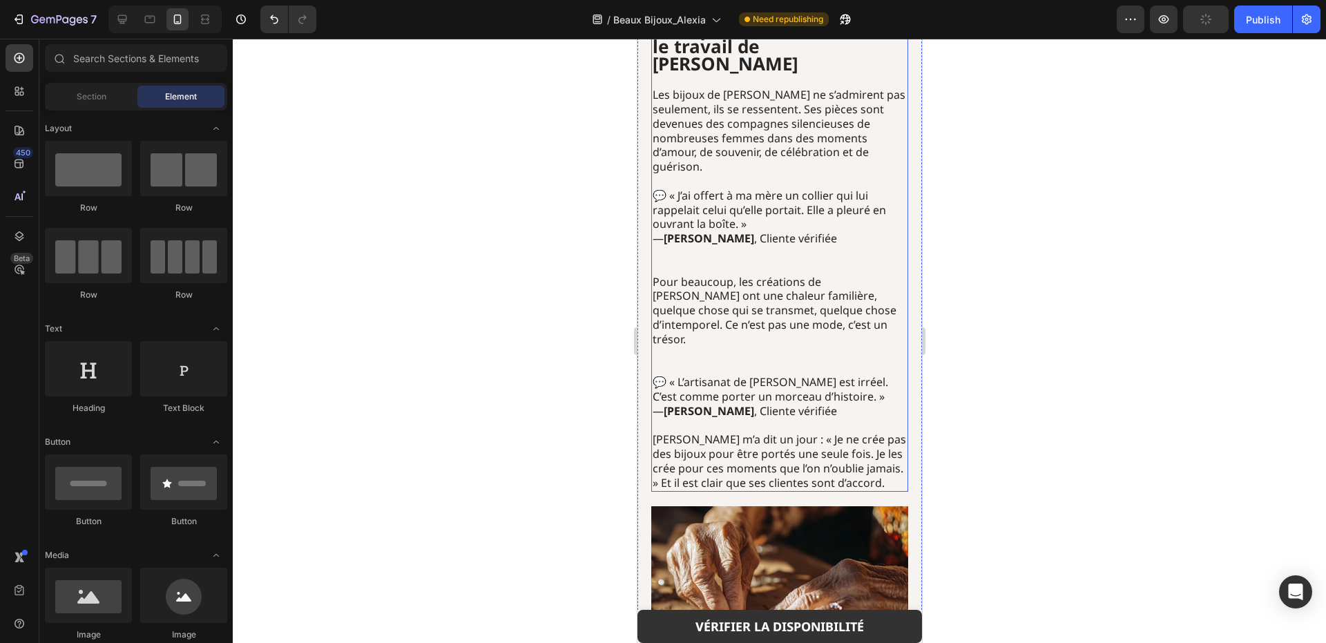
scroll to position [2624, 0]
click at [992, 273] on div at bounding box center [779, 341] width 1093 height 604
click at [845, 374] on p "💬 « L’artisanat de [PERSON_NAME] est irréel. C’est comme porter un morceau d’hi…" at bounding box center [779, 395] width 254 height 43
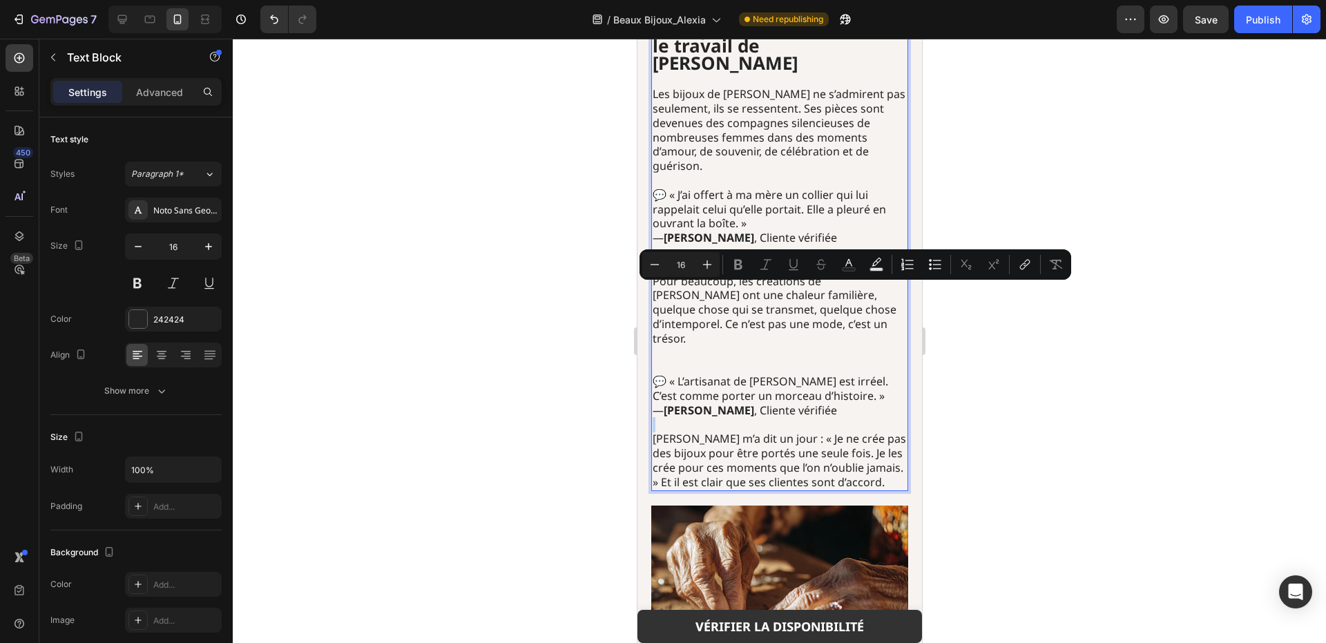
click at [845, 374] on p "💬 « L’artisanat de [PERSON_NAME] est irréel. C’est comme porter un morceau d’hi…" at bounding box center [779, 395] width 254 height 43
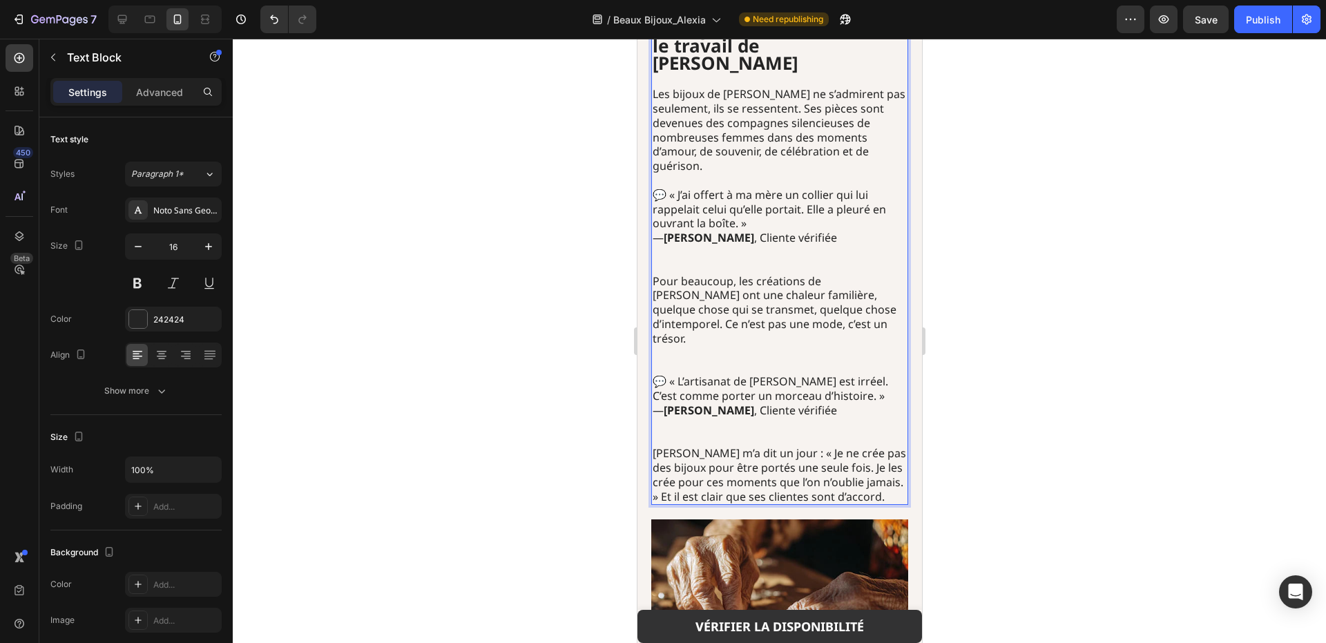
click at [958, 296] on div at bounding box center [779, 341] width 1093 height 604
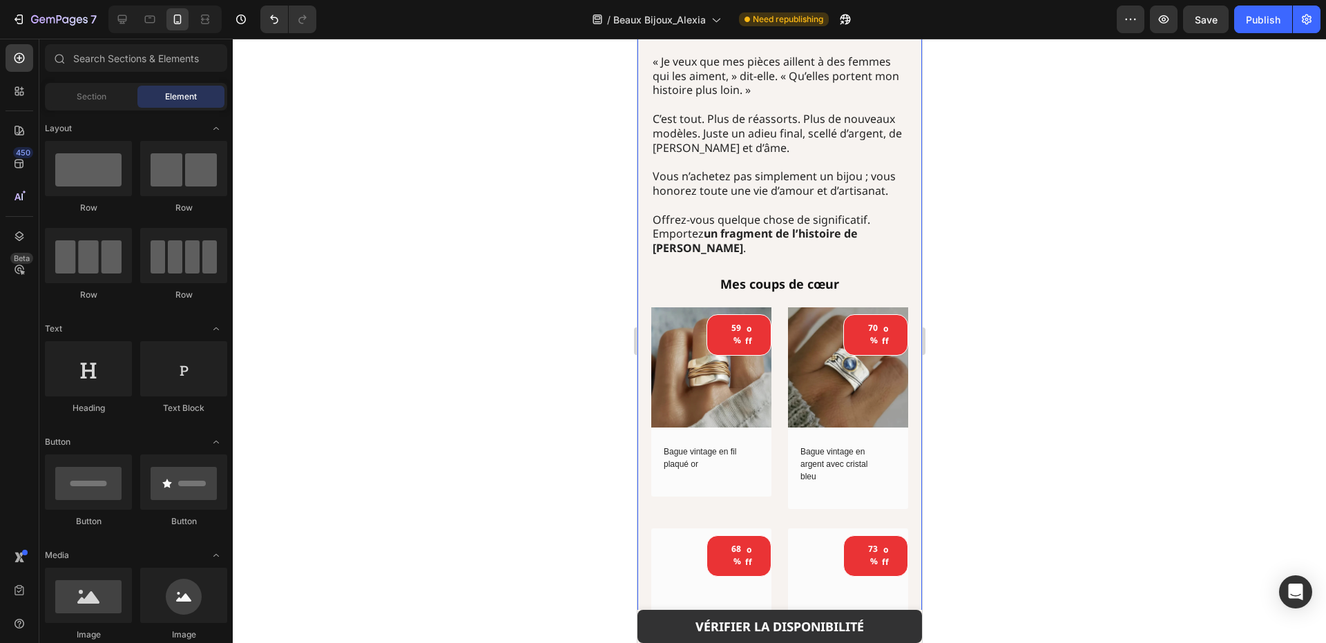
scroll to position [3591, 0]
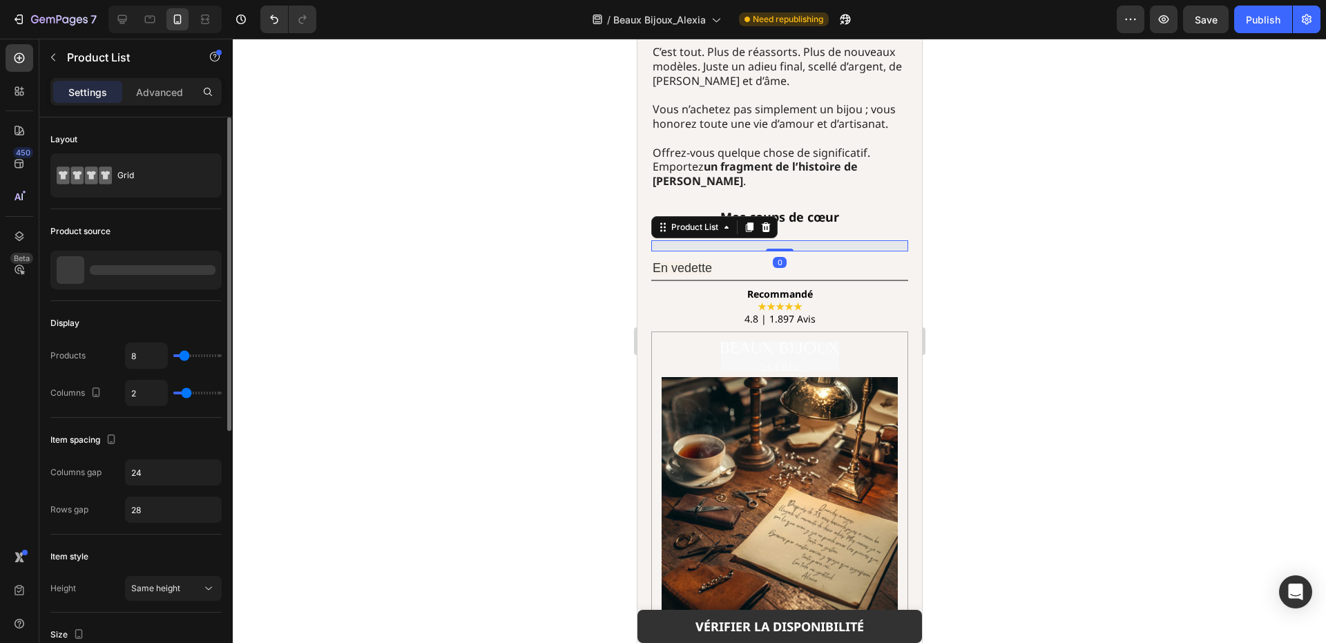
type input "14"
type input "15"
type input "16"
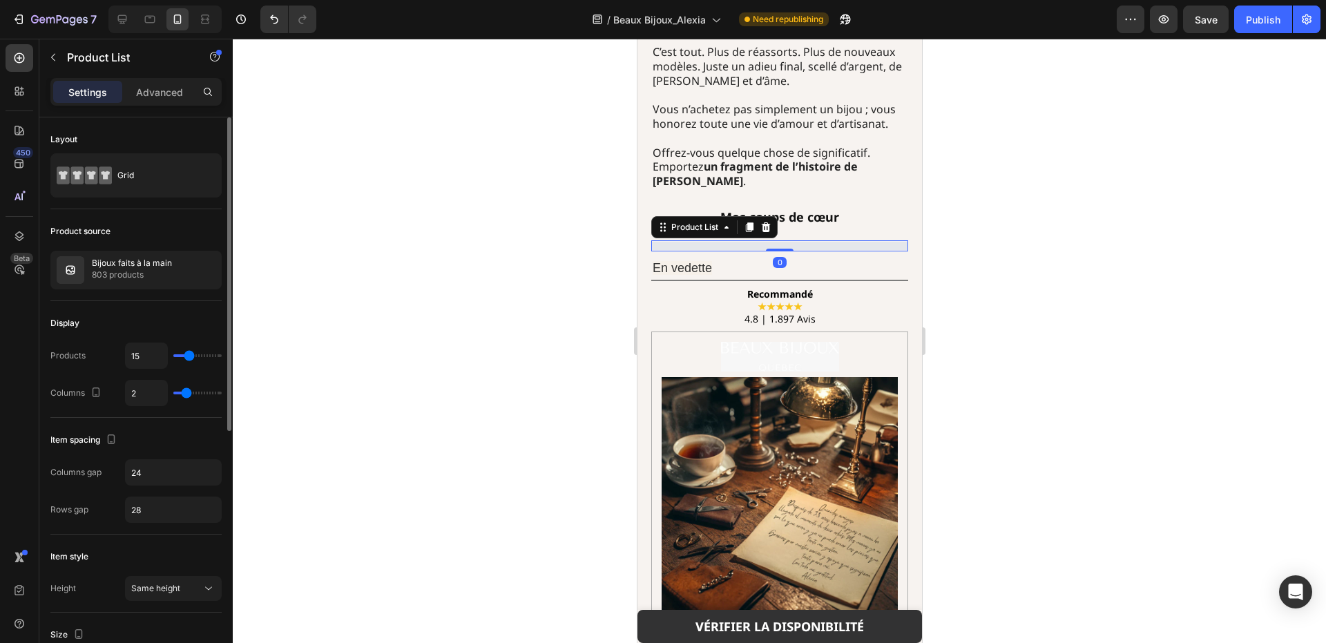
type input "16"
type input "17"
type input "18"
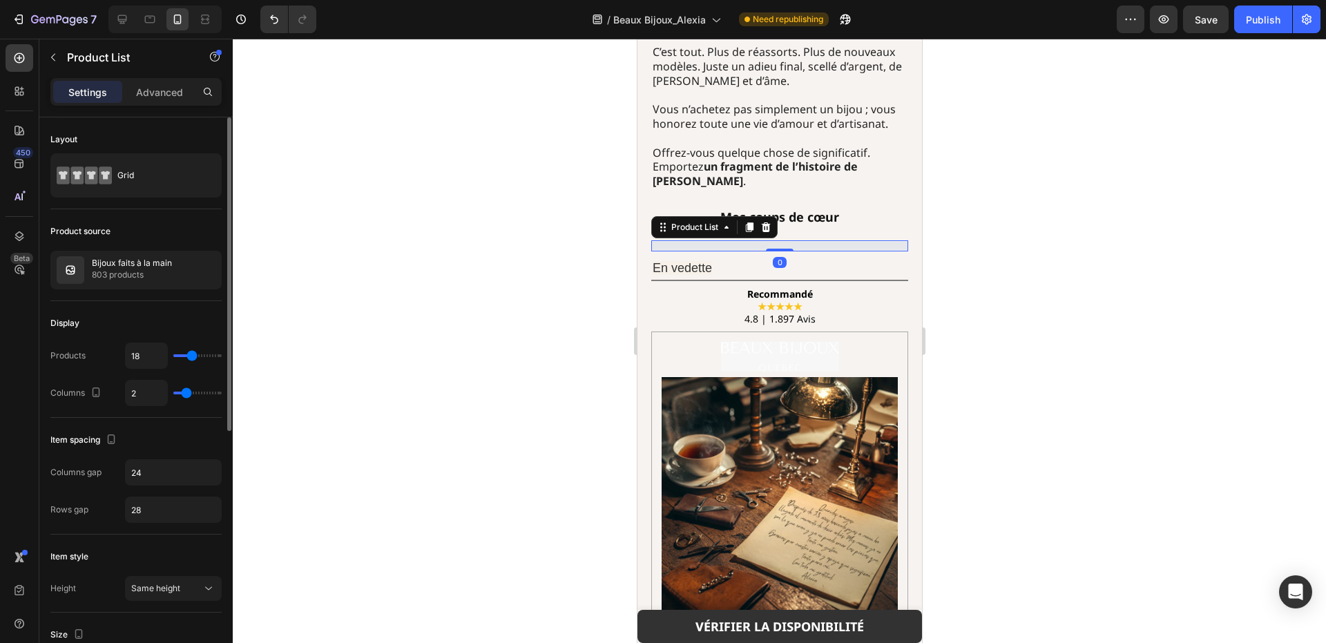
type input "17"
type input "16"
click at [191, 357] on input "range" at bounding box center [197, 355] width 48 height 3
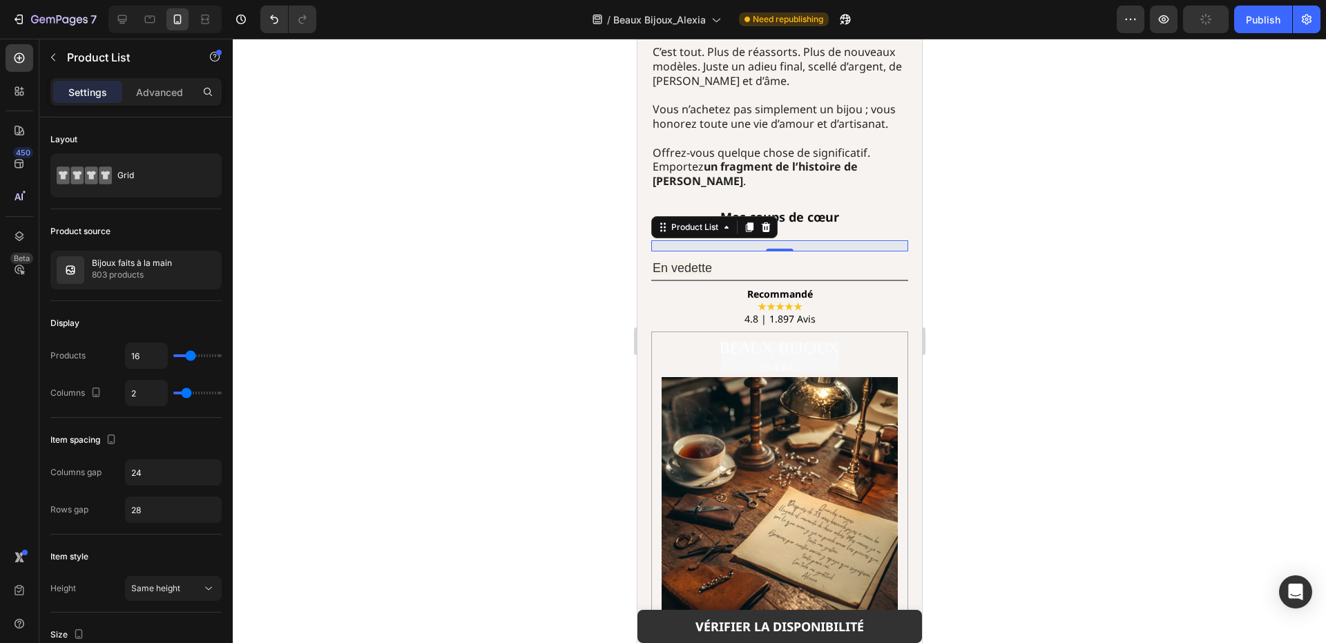
click at [296, 326] on div at bounding box center [779, 341] width 1093 height 604
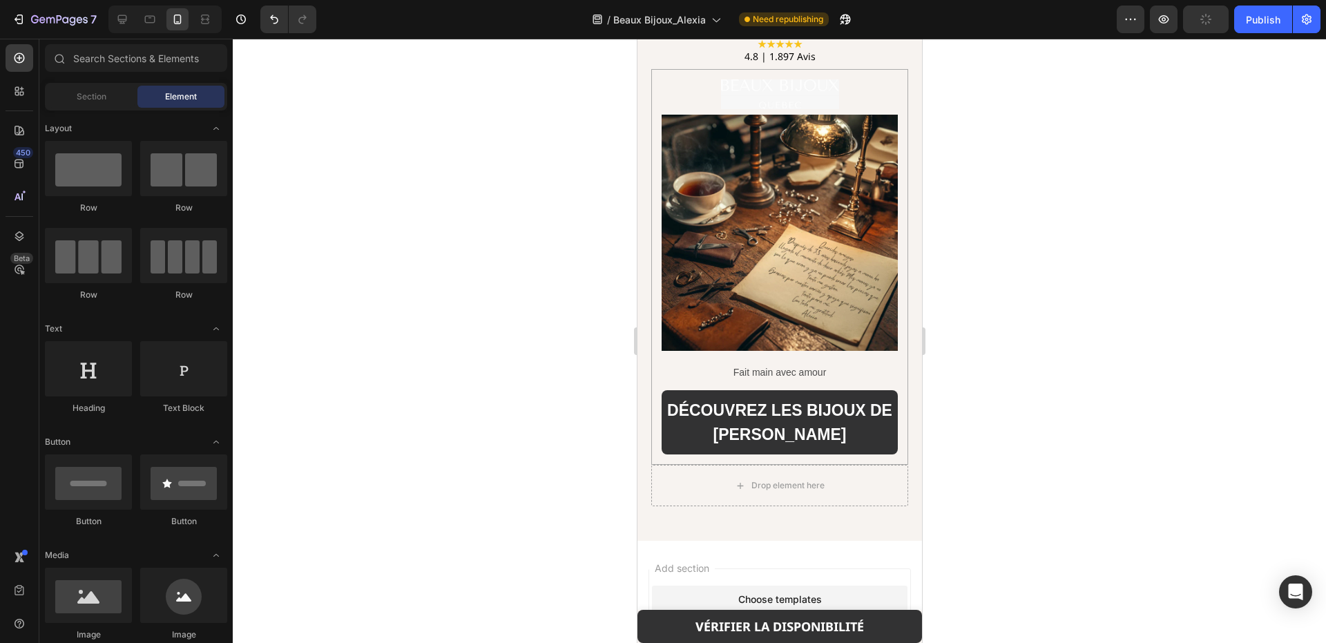
scroll to position [5502, 0]
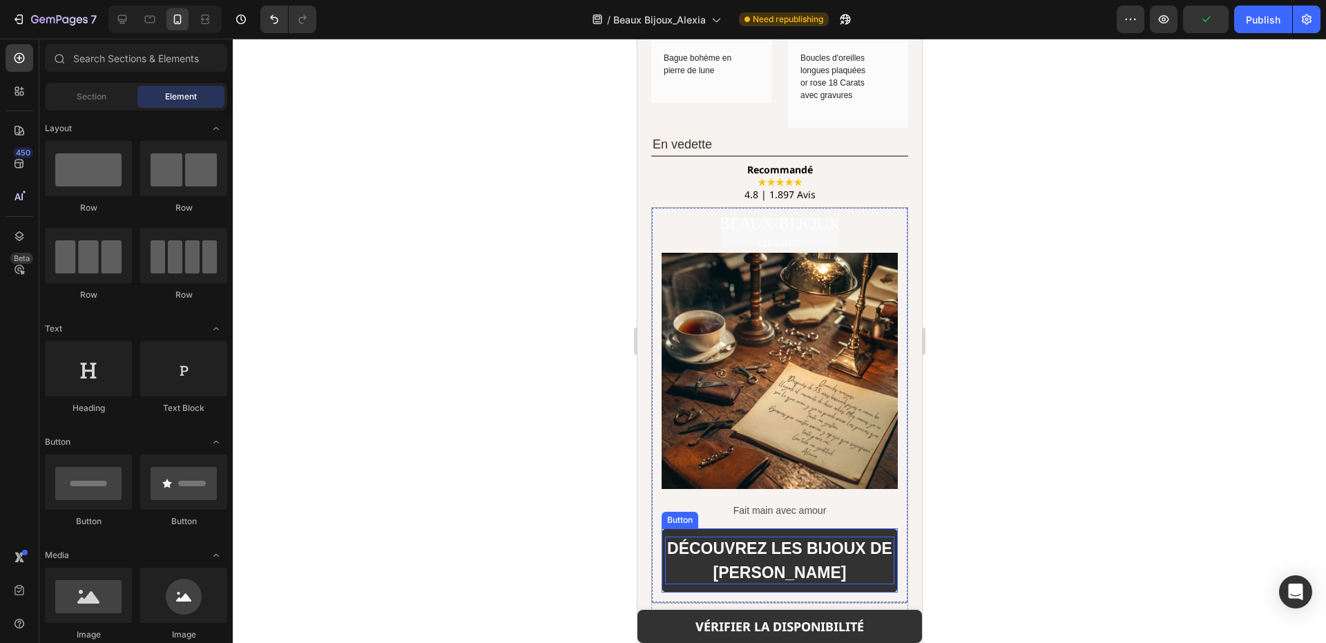
click at [817, 537] on p "DÉCOUVREZ LES BIJOUX DE [PERSON_NAME]" at bounding box center [778, 561] width 229 height 48
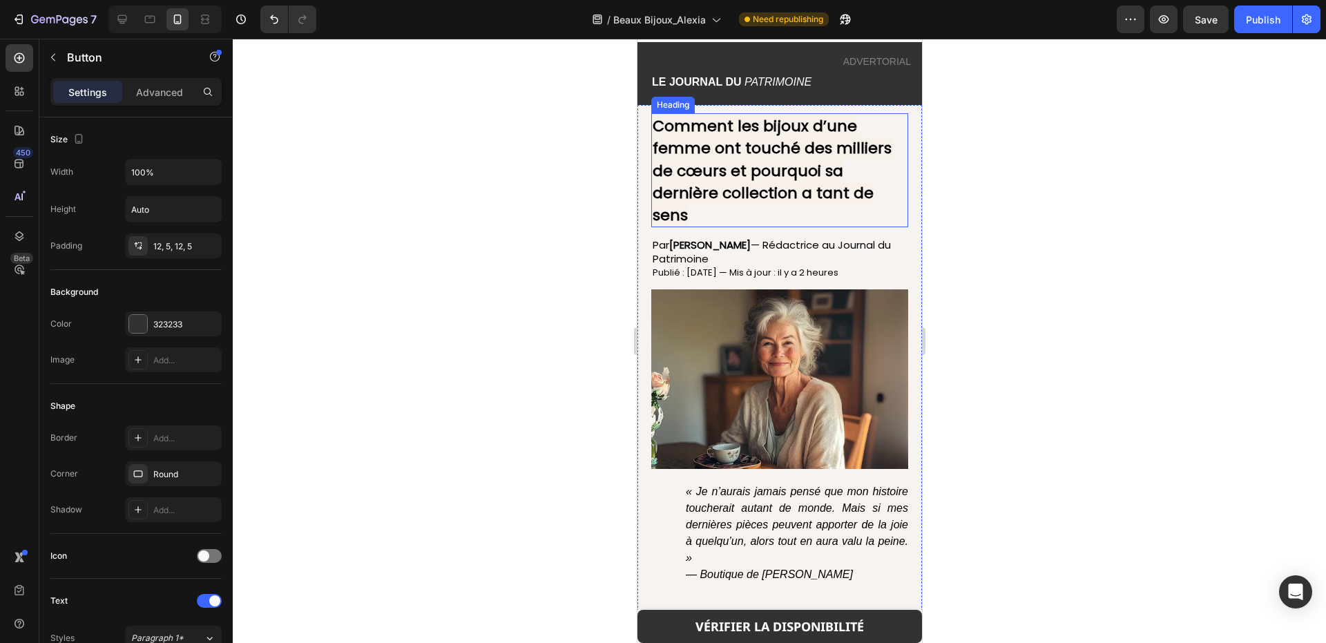
scroll to position [0, 0]
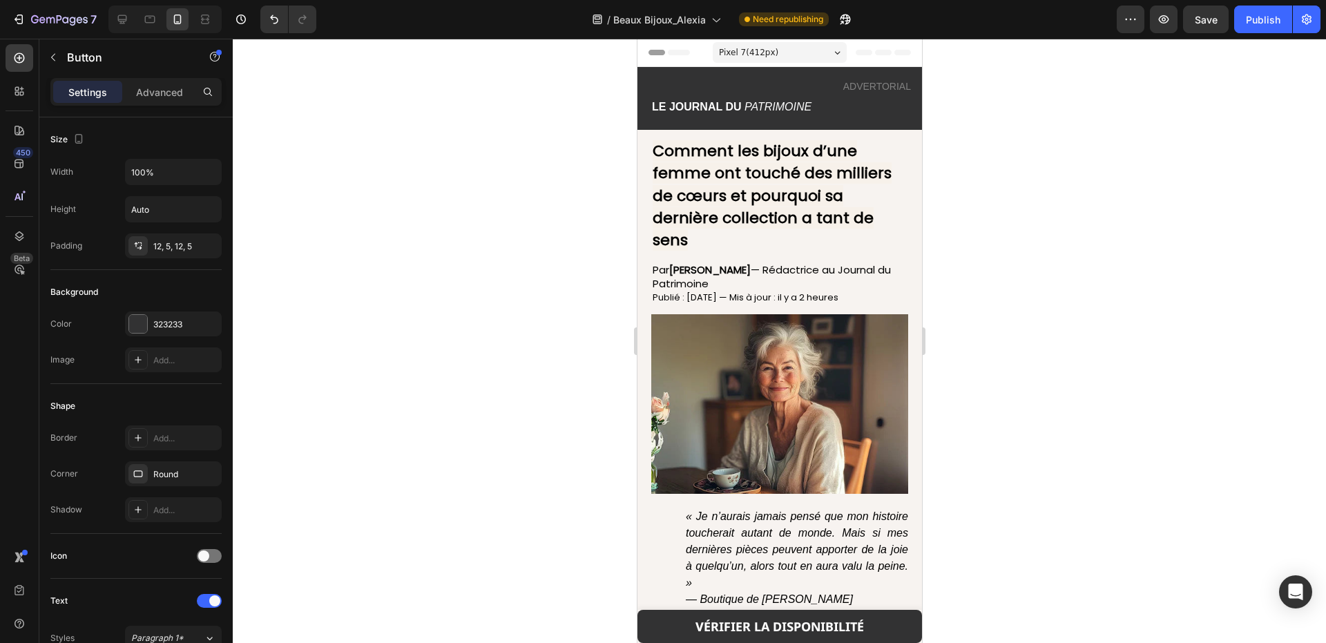
click at [669, 54] on span "Header" at bounding box center [678, 53] width 30 height 14
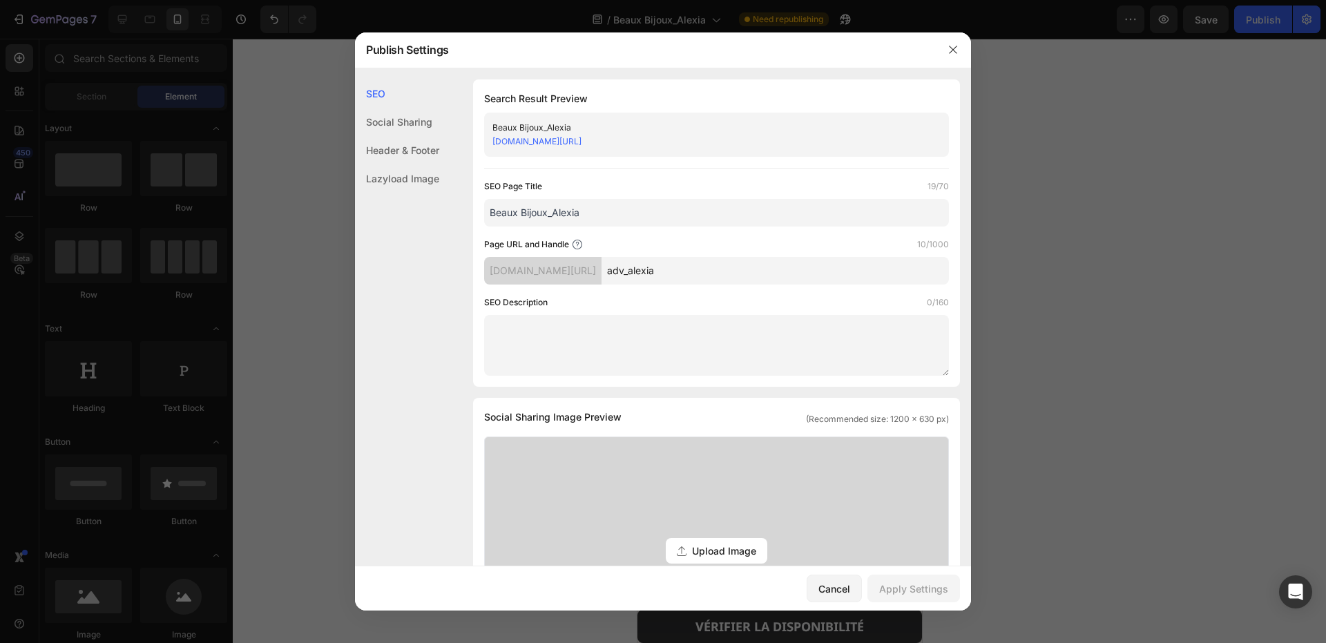
click at [871, 207] on input "Beaux Bijoux_Alexia" at bounding box center [716, 213] width 465 height 28
click at [608, 218] on input "Beaux Bijoux_Alexia" at bounding box center [716, 213] width 465 height 28
drag, startPoint x: 603, startPoint y: 218, endPoint x: 463, endPoint y: 224, distance: 140.3
click at [463, 224] on div "SEO Search Result Preview Beaux Bijoux_Alexia [DOMAIN_NAME][URL] SEO Page Title…" at bounding box center [663, 571] width 616 height 985
type input "b"
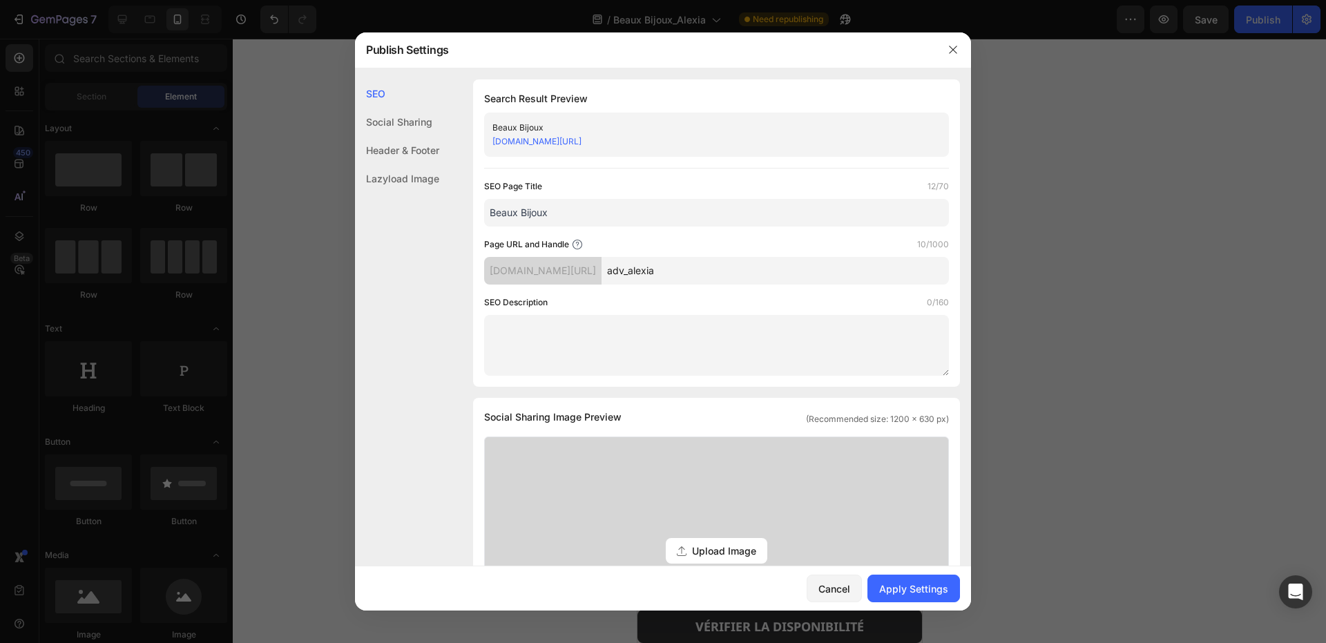
click at [493, 213] on input "Beaux Bijoux" at bounding box center [716, 213] width 465 height 28
click at [492, 213] on input "Beaux Bijoux" at bounding box center [716, 213] width 465 height 28
type input "Advertorial - Beaux Bijoux"
click at [657, 263] on input "adv_alexia" at bounding box center [774, 271] width 347 height 28
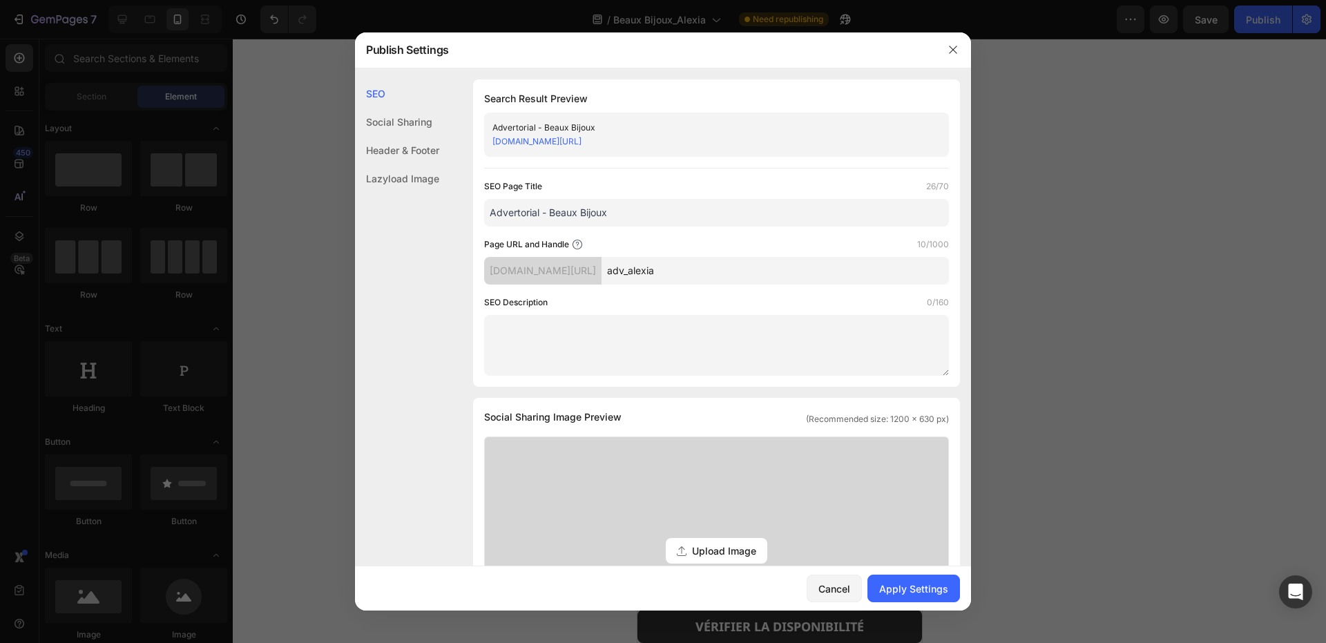
click at [678, 270] on input "adv_alexia" at bounding box center [774, 271] width 347 height 28
drag, startPoint x: 696, startPoint y: 272, endPoint x: 665, endPoint y: 278, distance: 31.6
click at [665, 278] on input "adv_alexia" at bounding box center [774, 271] width 347 height 28
click at [679, 258] on input "adv_beaux_bijoux" at bounding box center [774, 271] width 347 height 28
click at [824, 257] on input "adv_beaux_bijoux" at bounding box center [774, 271] width 347 height 28
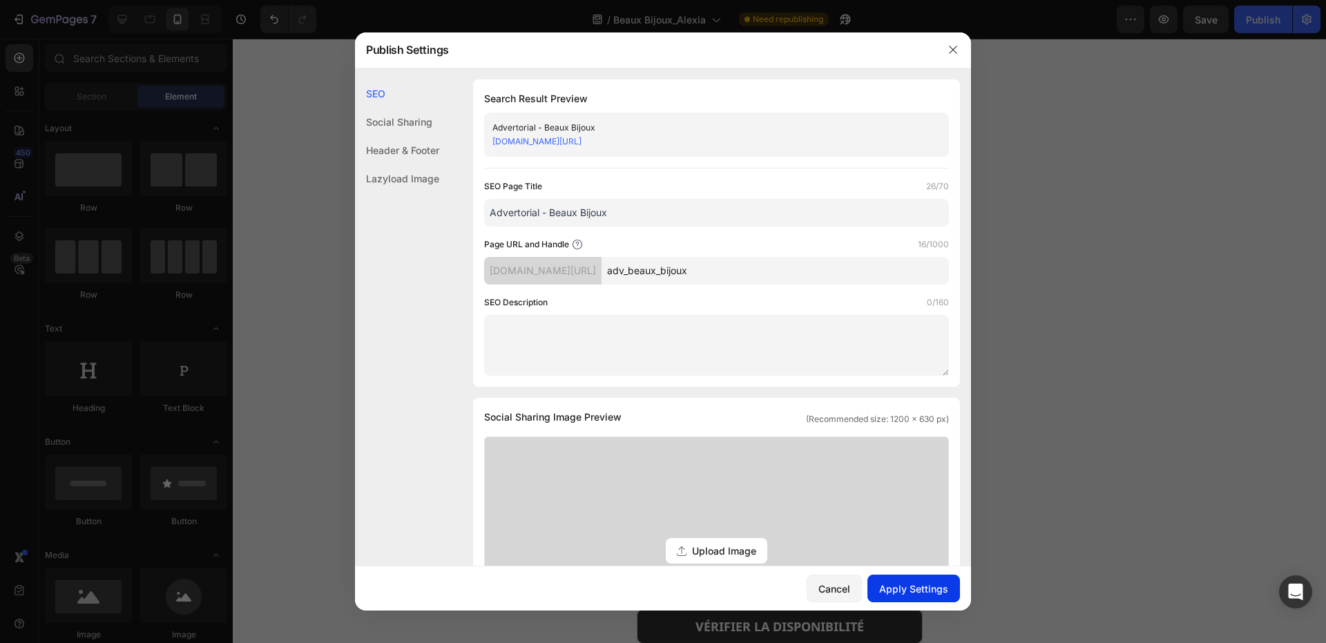
type input "adv_beaux_bijoux"
click at [905, 580] on button "Apply Settings" at bounding box center [913, 588] width 93 height 28
click at [954, 56] on button "button" at bounding box center [953, 50] width 22 height 22
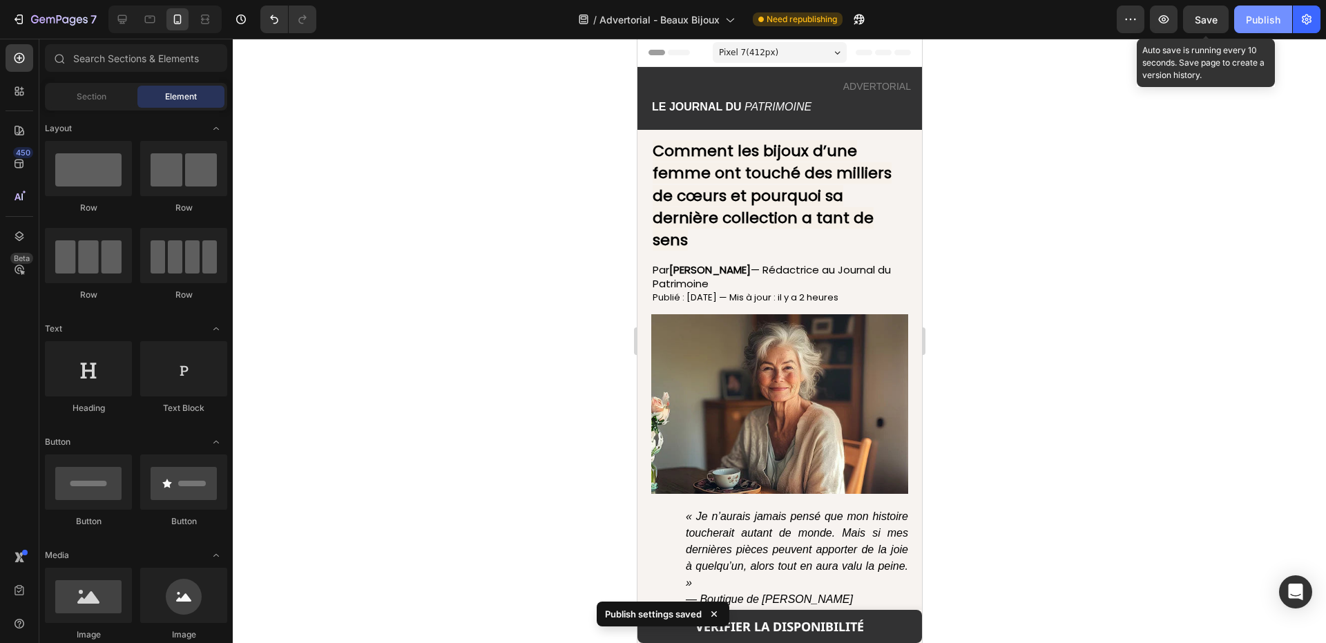
click at [1236, 26] on button "Publish" at bounding box center [1263, 20] width 58 height 28
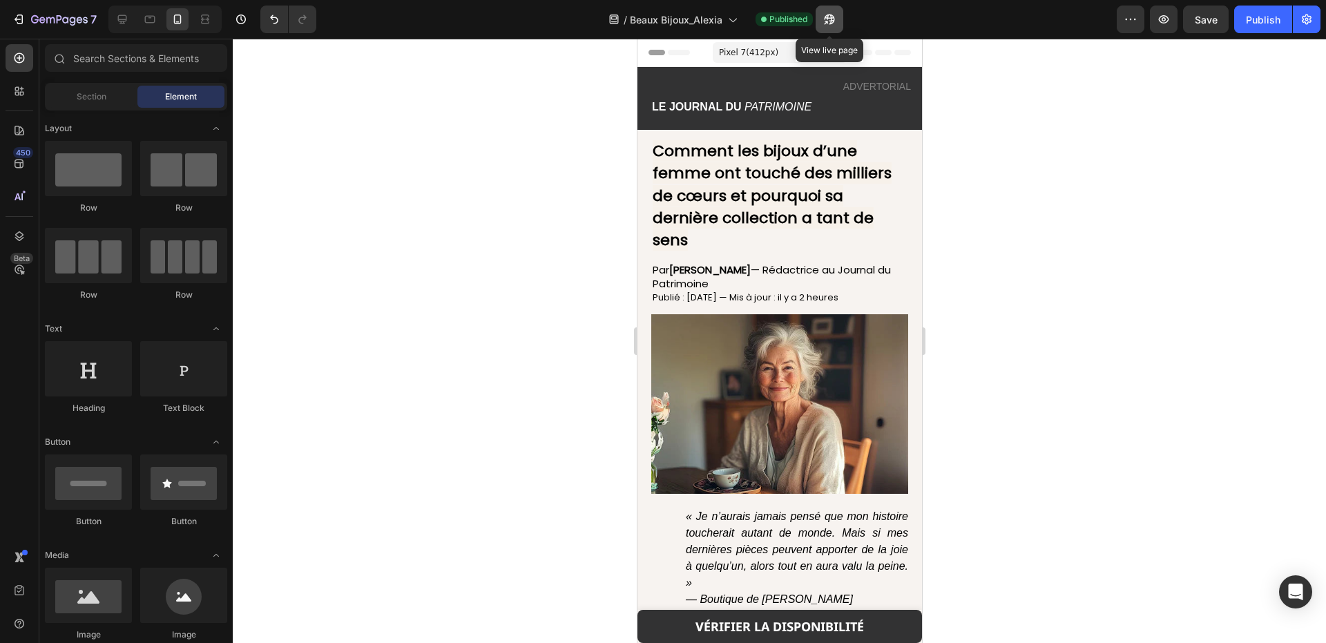
click at [839, 23] on button "button" at bounding box center [829, 20] width 28 height 28
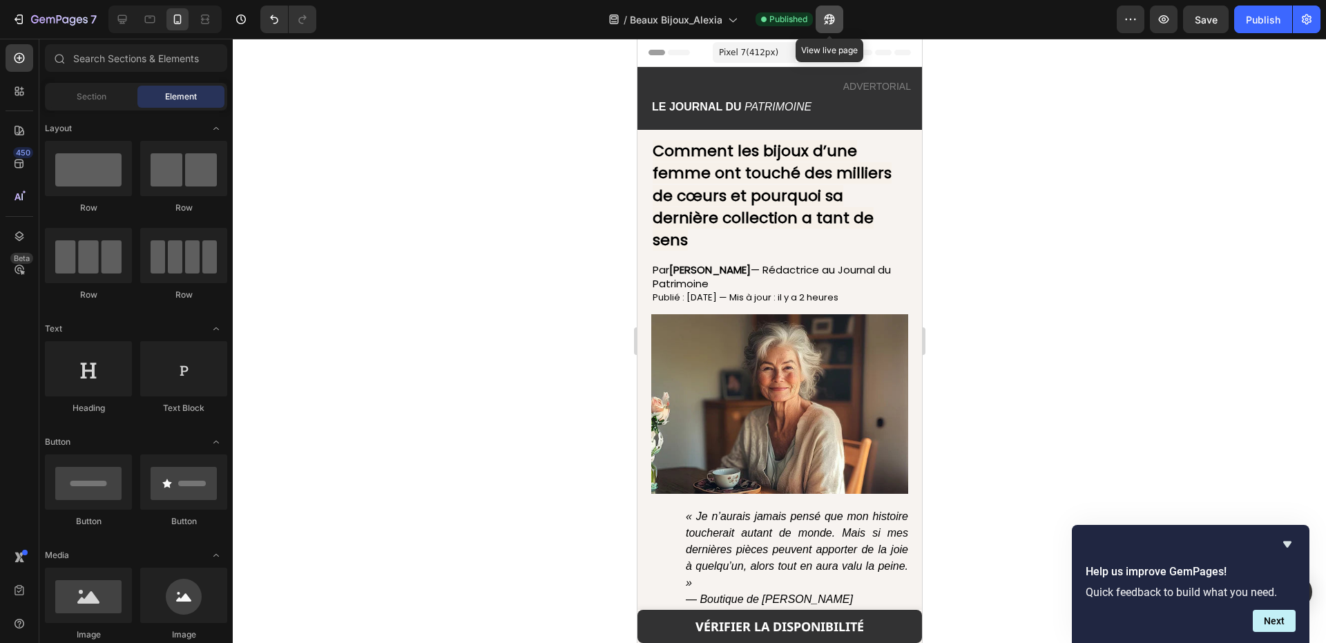
click at [823, 22] on icon "button" at bounding box center [829, 19] width 14 height 14
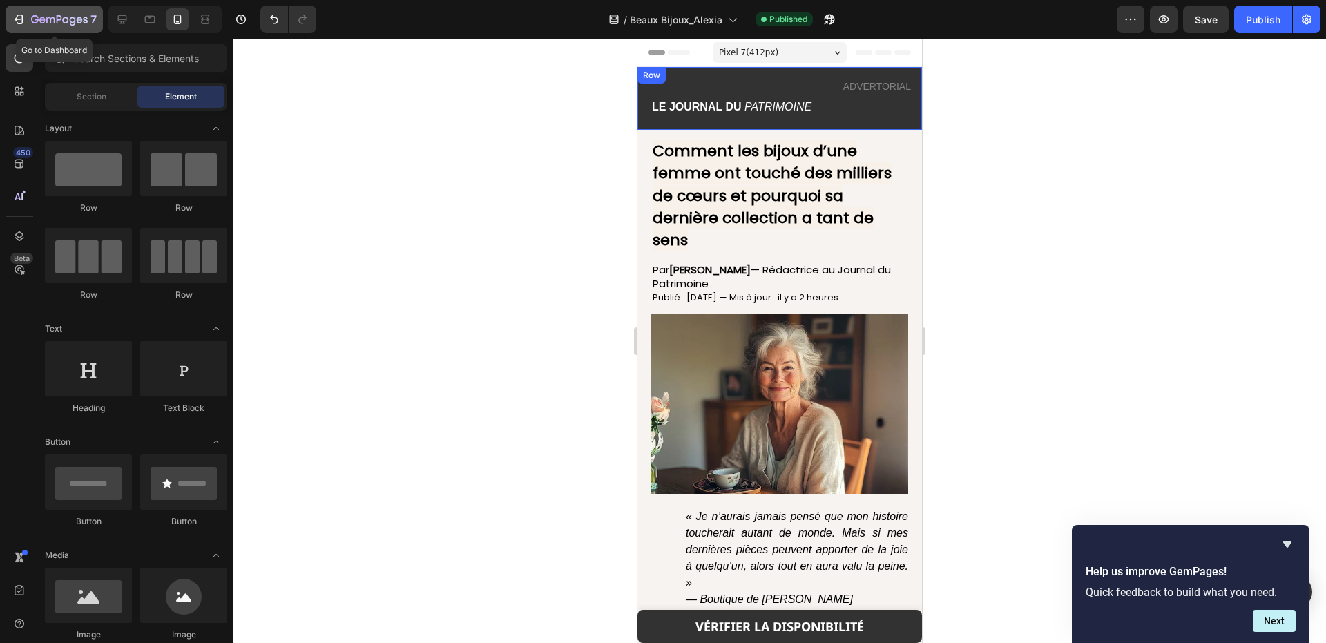
click at [28, 19] on div "7" at bounding box center [54, 19] width 85 height 17
